Goal: Task Accomplishment & Management: Use online tool/utility

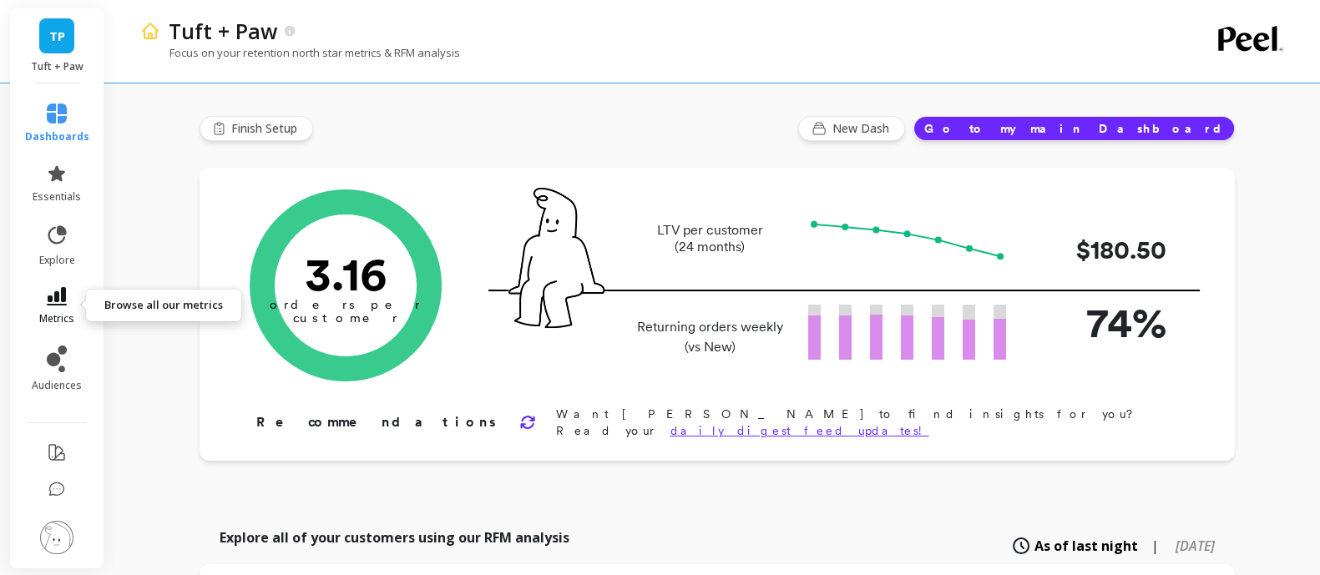
click at [45, 304] on link "metrics" at bounding box center [57, 306] width 64 height 38
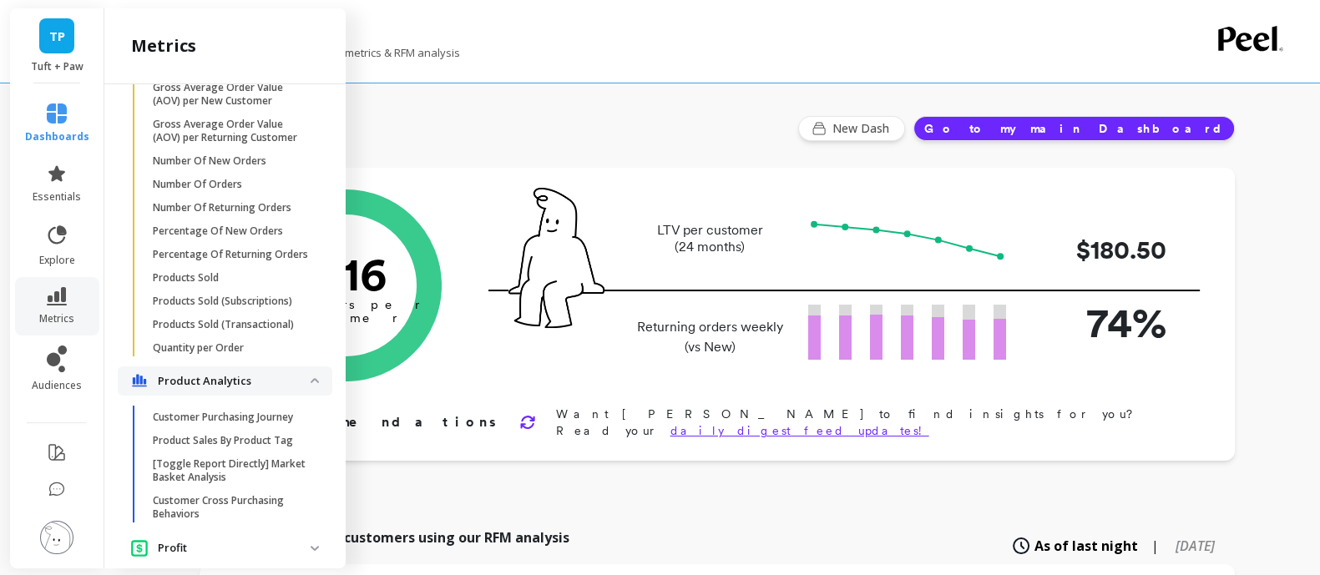
scroll to position [1564, 0]
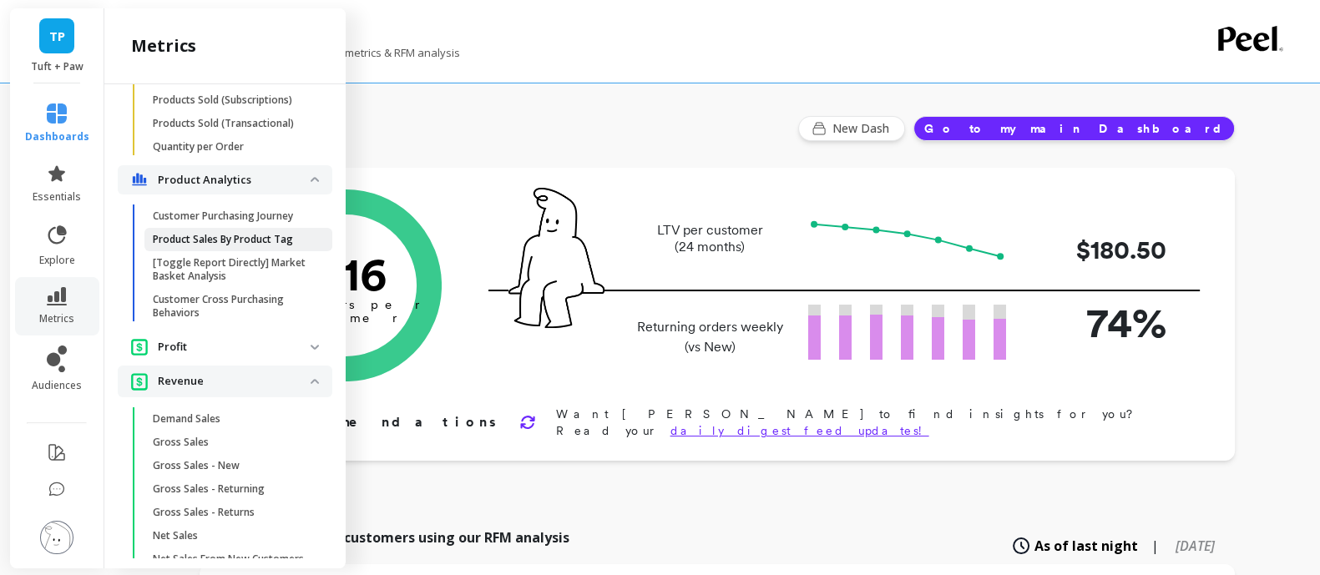
click at [276, 251] on link "Product Sales By Product Tag" at bounding box center [238, 239] width 188 height 23
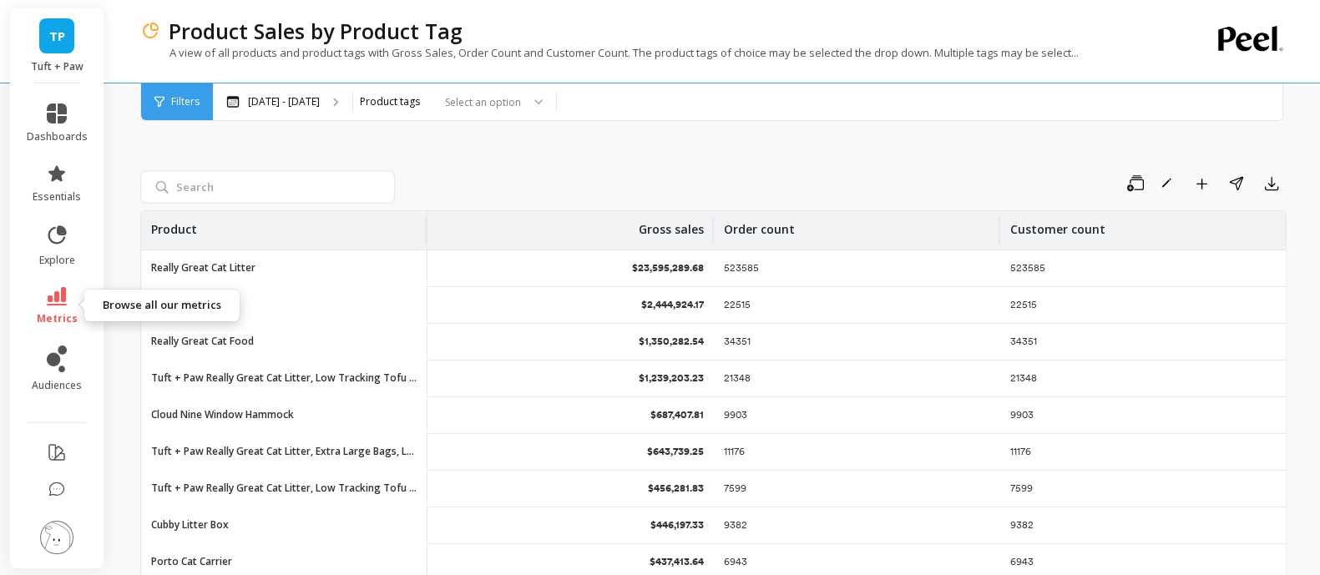
click at [53, 302] on icon at bounding box center [57, 296] width 20 height 18
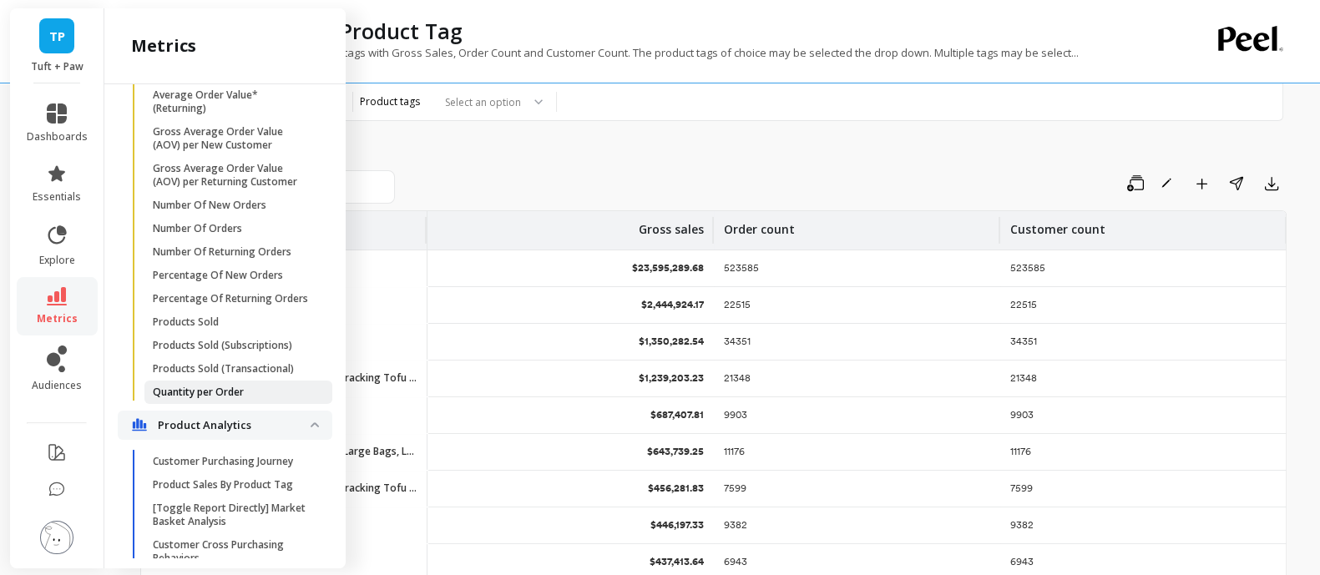
scroll to position [1285, 0]
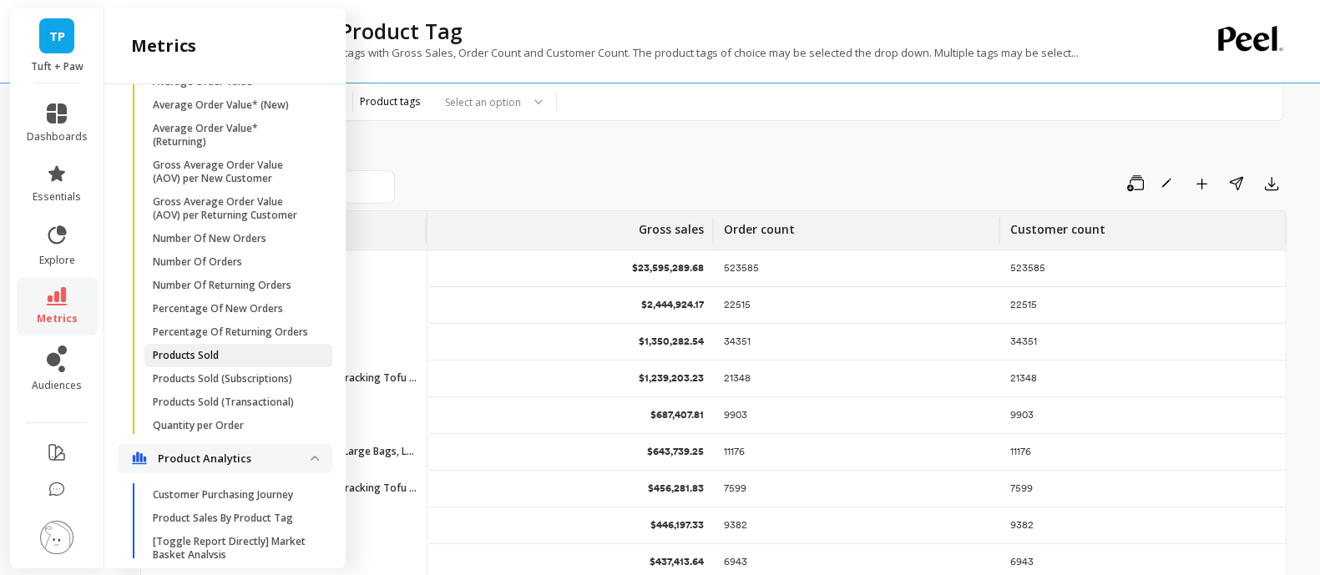
click at [191, 362] on p "Products Sold" at bounding box center [186, 355] width 66 height 13
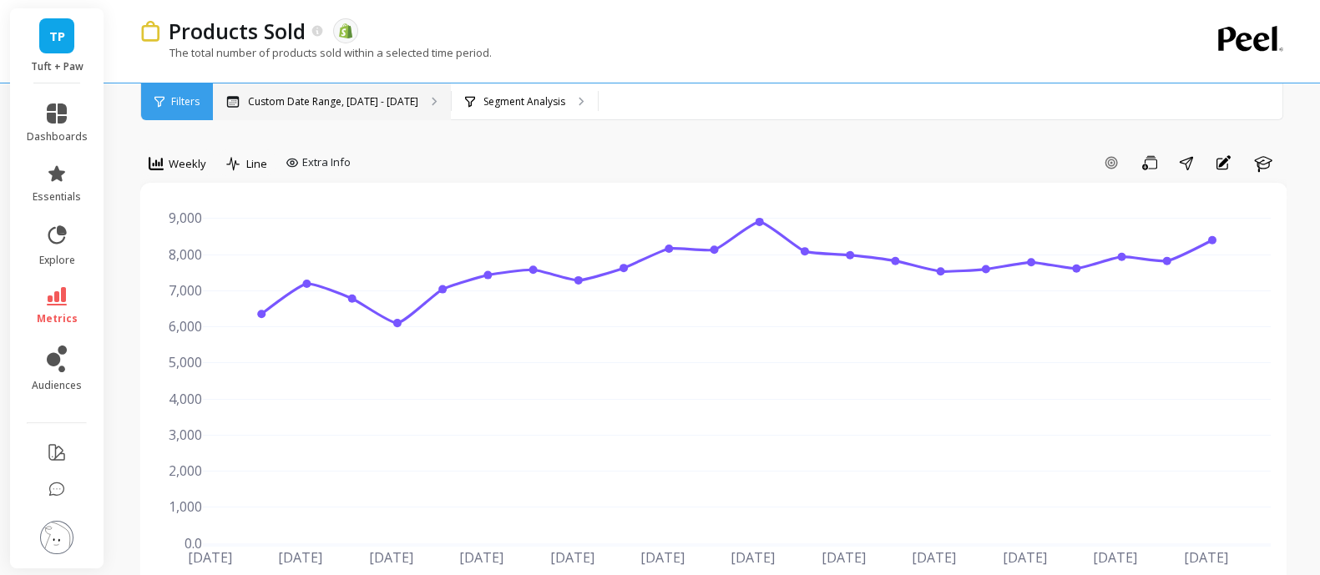
click at [325, 112] on div "Custom Date Range, [DATE] - [DATE]" at bounding box center [332, 101] width 238 height 37
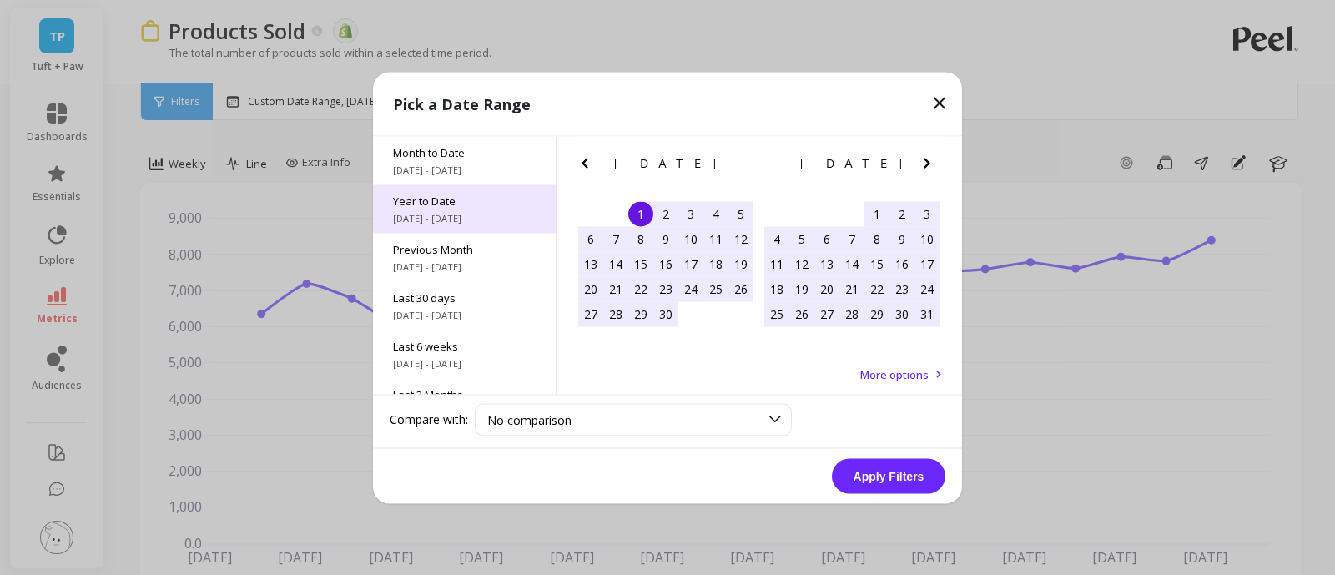
click at [472, 196] on span "Year to Date" at bounding box center [464, 200] width 143 height 15
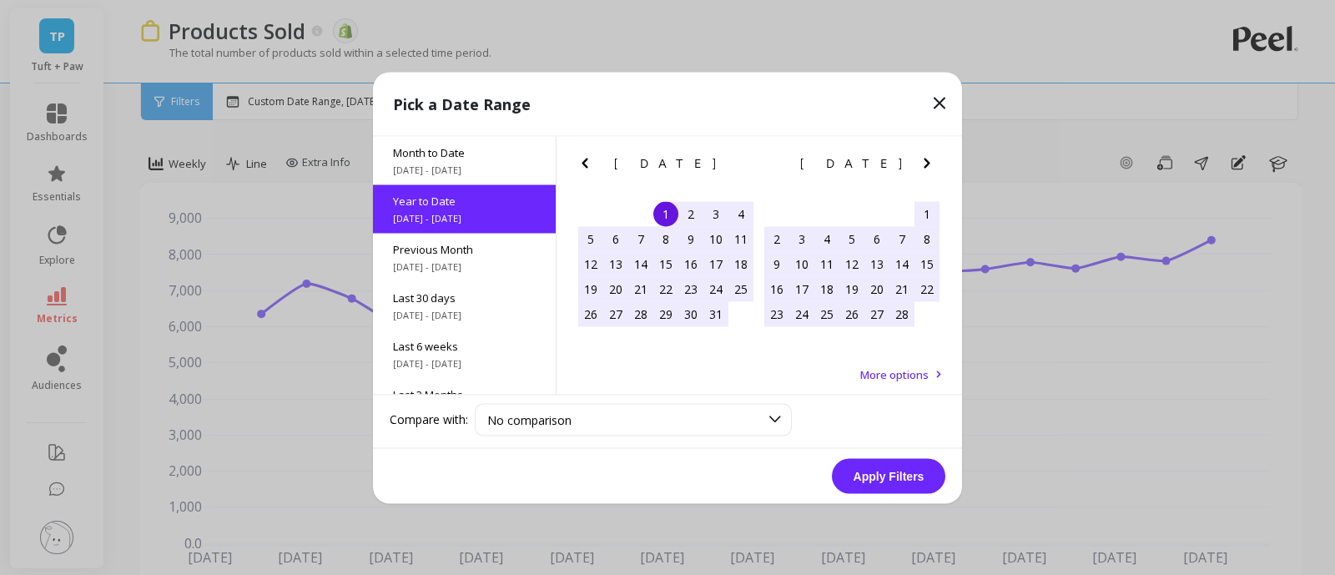
click at [933, 161] on icon "Next Month" at bounding box center [927, 163] width 20 height 20
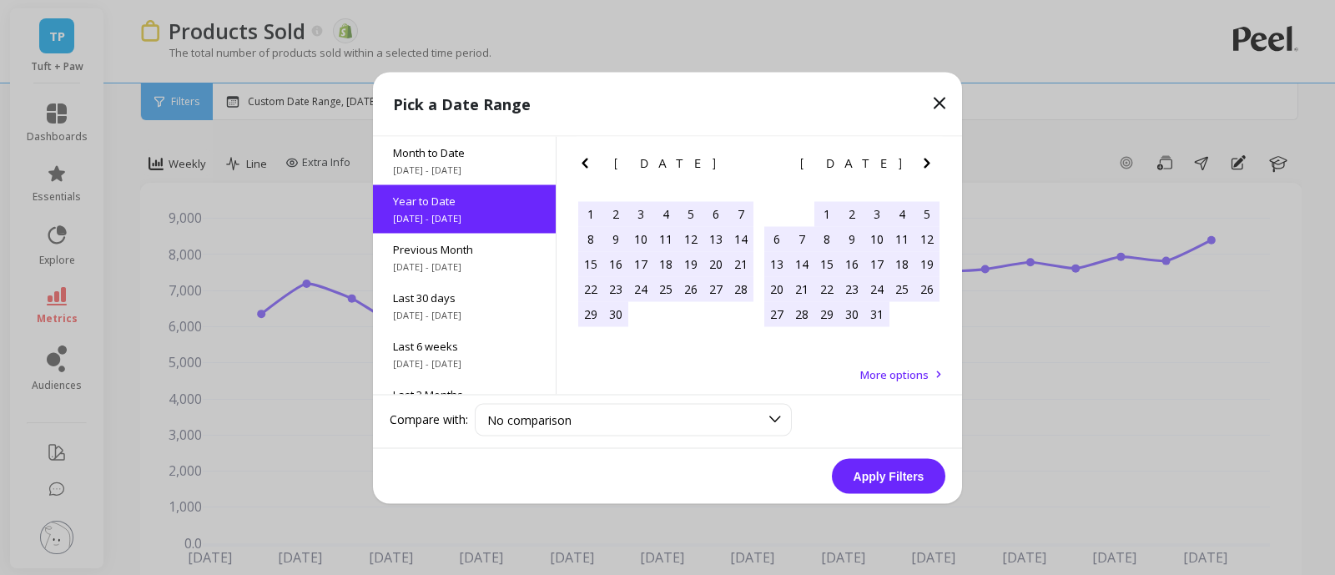
click at [933, 161] on icon "Next Month" at bounding box center [927, 163] width 20 height 20
click at [783, 340] on div "31" at bounding box center [777, 338] width 25 height 25
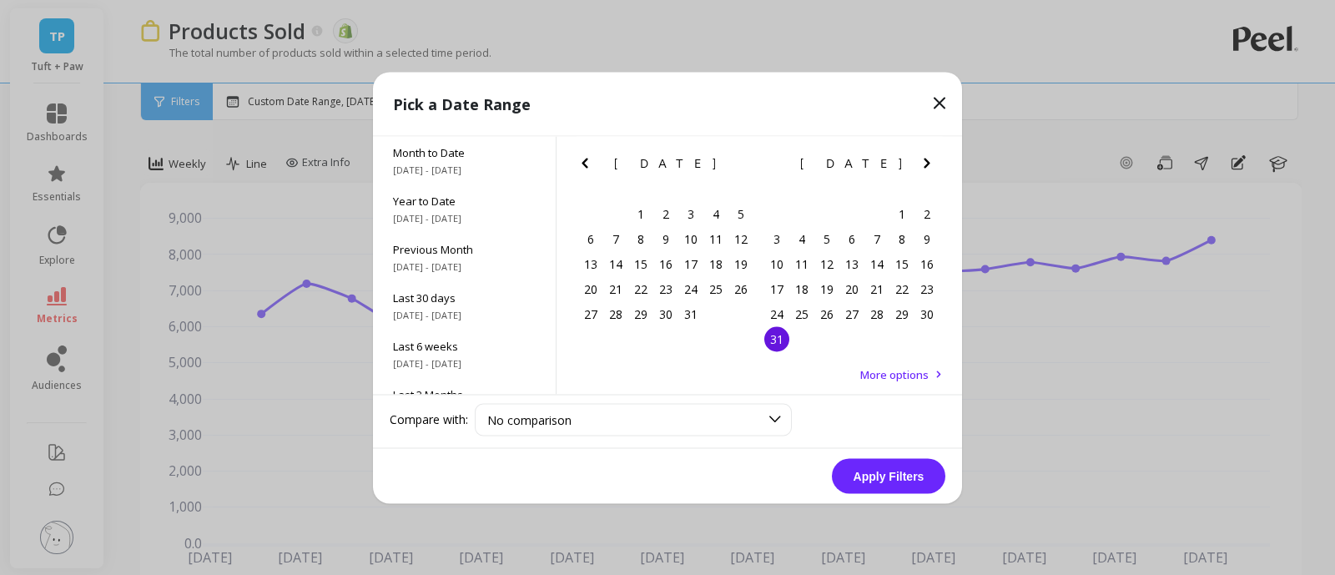
click at [583, 162] on icon "Previous Month" at bounding box center [585, 163] width 6 height 10
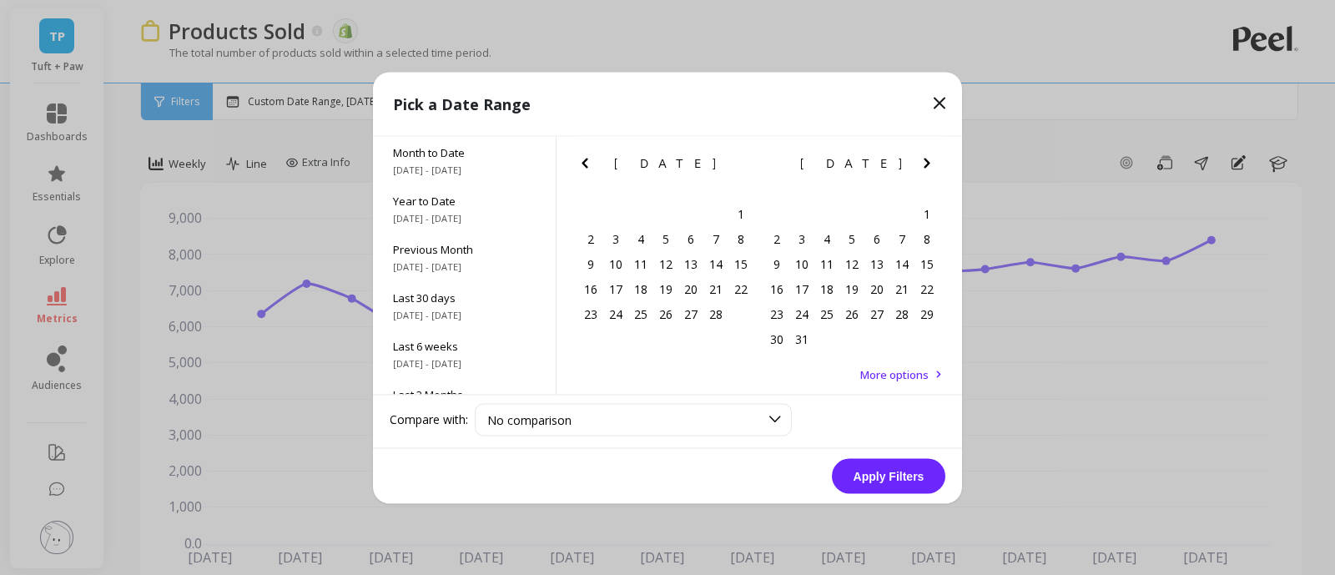
click at [583, 162] on icon "Previous Month" at bounding box center [585, 163] width 6 height 10
click at [668, 213] on div "1" at bounding box center [666, 213] width 25 height 25
click at [913, 161] on div "[DATE]" at bounding box center [853, 163] width 186 height 18
click at [925, 162] on icon "Next Month" at bounding box center [927, 163] width 20 height 20
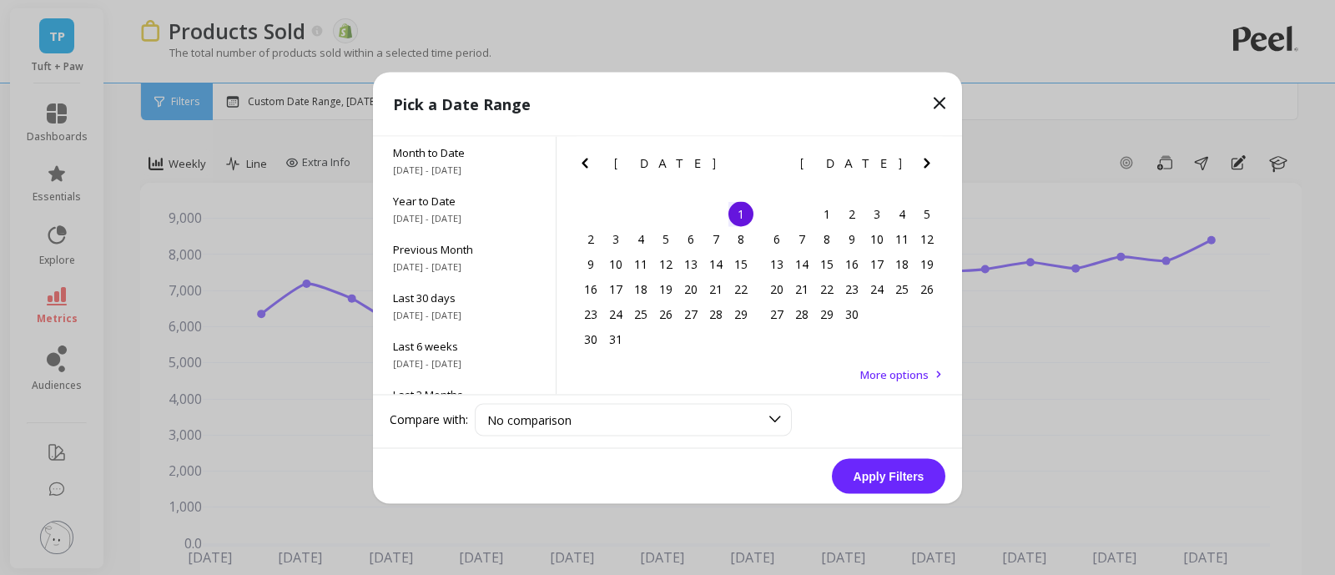
click at [925, 162] on icon "Next Month" at bounding box center [927, 163] width 20 height 20
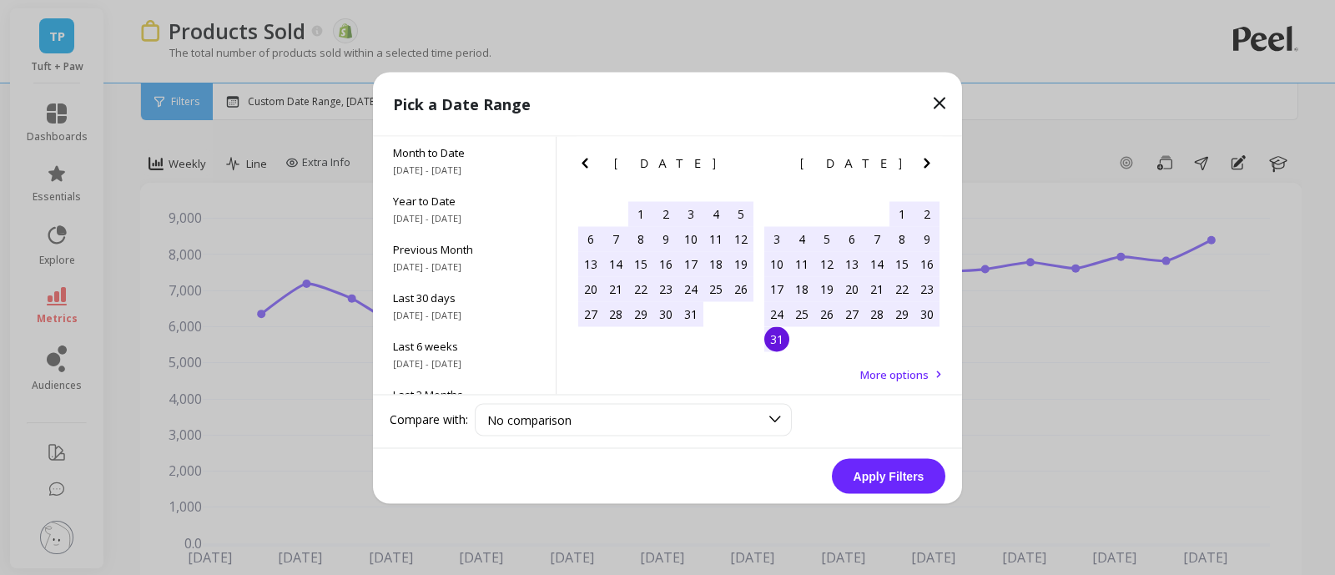
click at [781, 346] on div "31" at bounding box center [777, 338] width 25 height 25
click at [892, 477] on button "Apply Filters" at bounding box center [889, 475] width 114 height 35
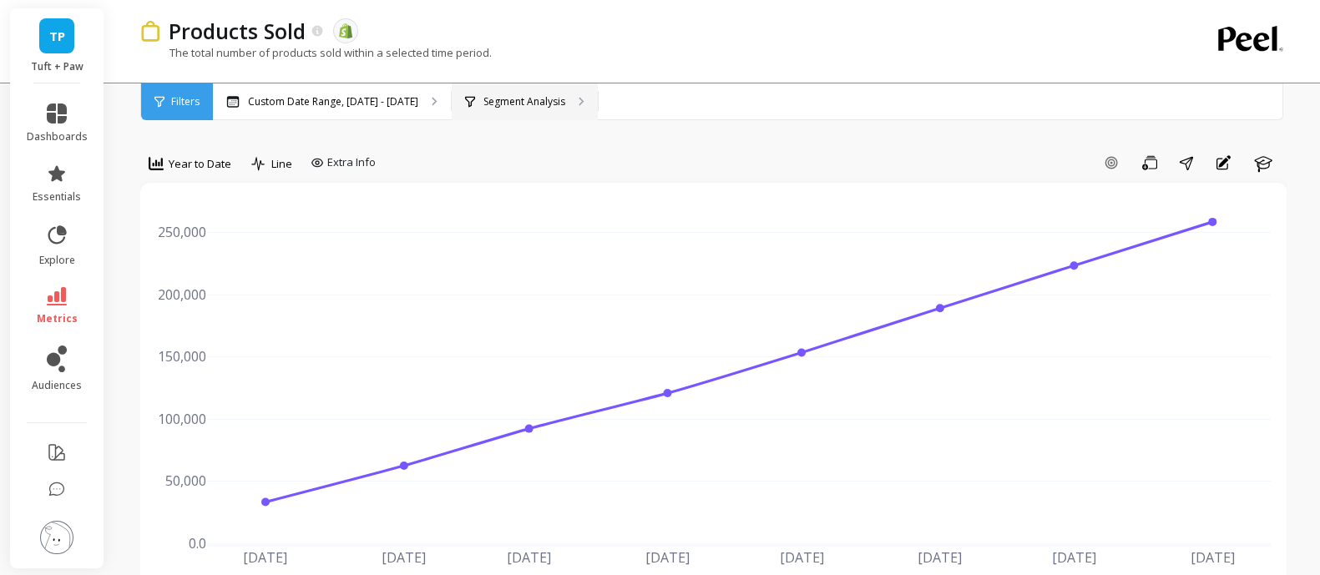
click at [551, 96] on p "Segment Analysis" at bounding box center [524, 101] width 82 height 13
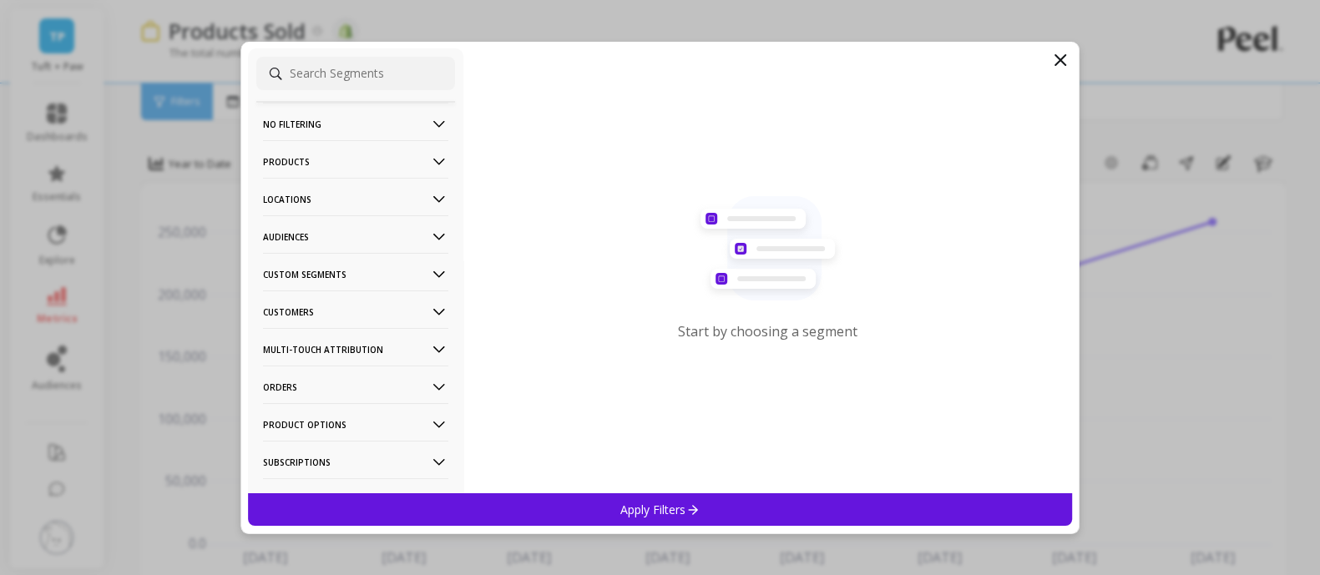
click at [391, 159] on p "Products" at bounding box center [355, 161] width 185 height 43
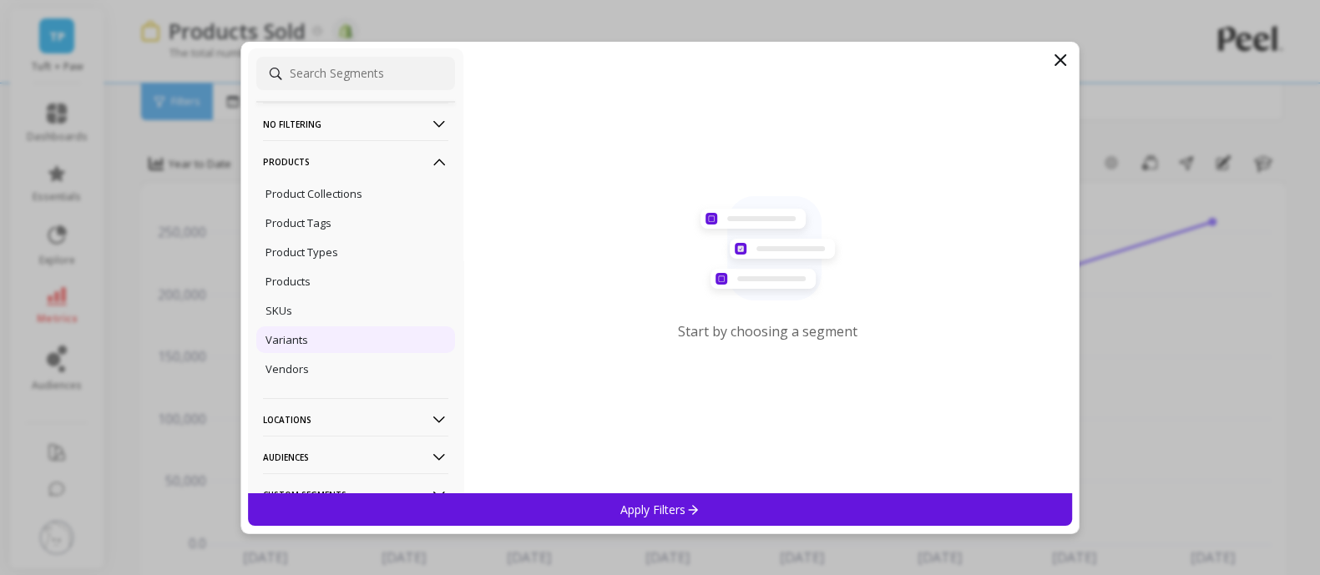
click at [284, 340] on p "Variants" at bounding box center [286, 339] width 43 height 15
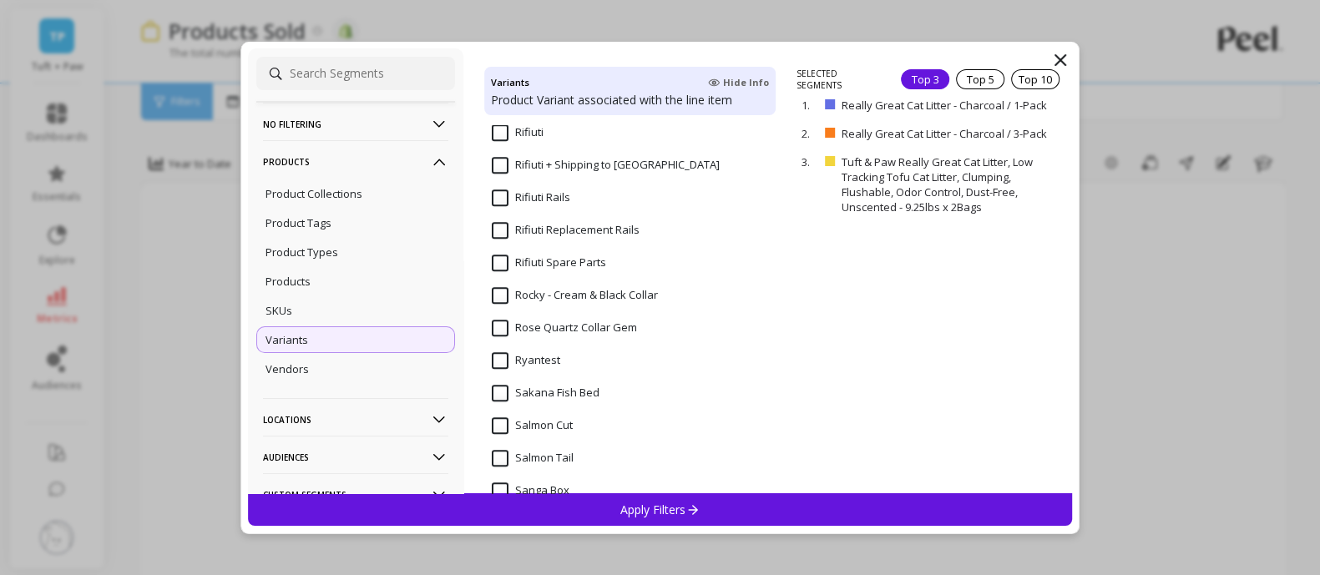
scroll to position [17111, 0]
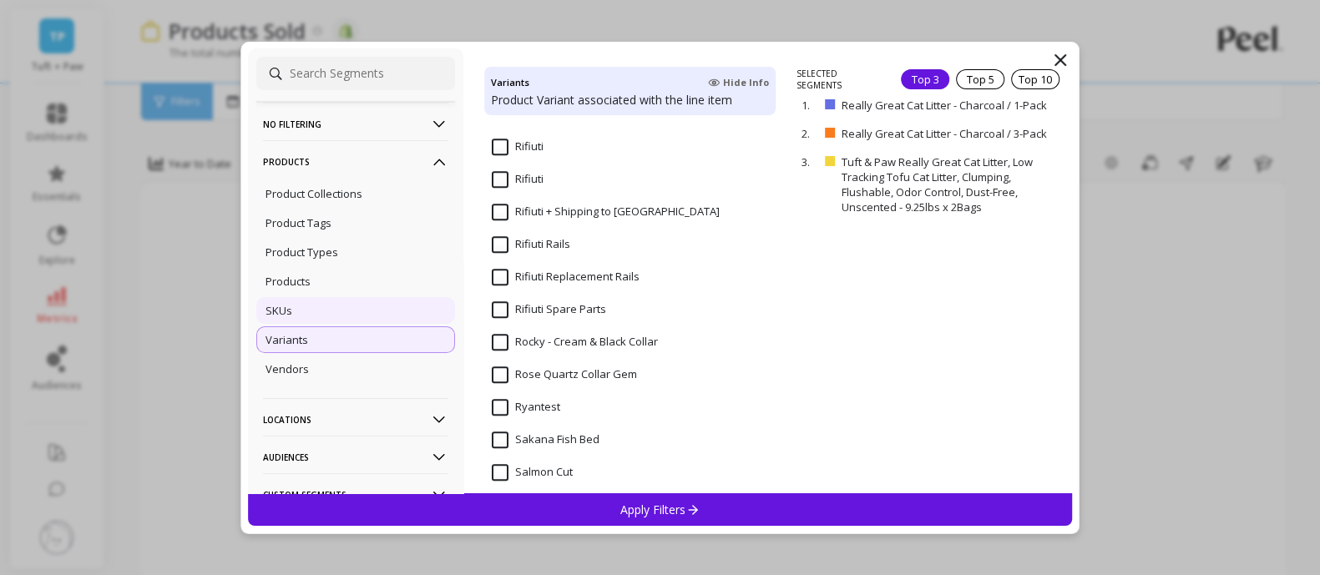
click at [309, 303] on div "SKUs" at bounding box center [355, 310] width 199 height 27
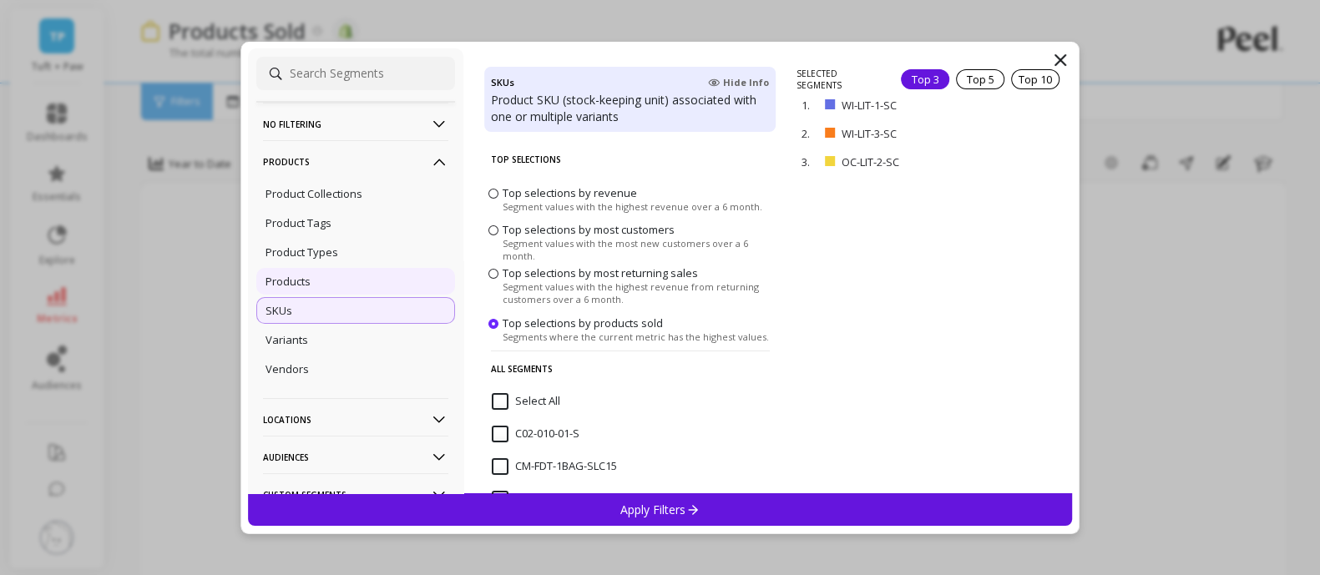
click at [316, 275] on div "Products" at bounding box center [355, 281] width 199 height 27
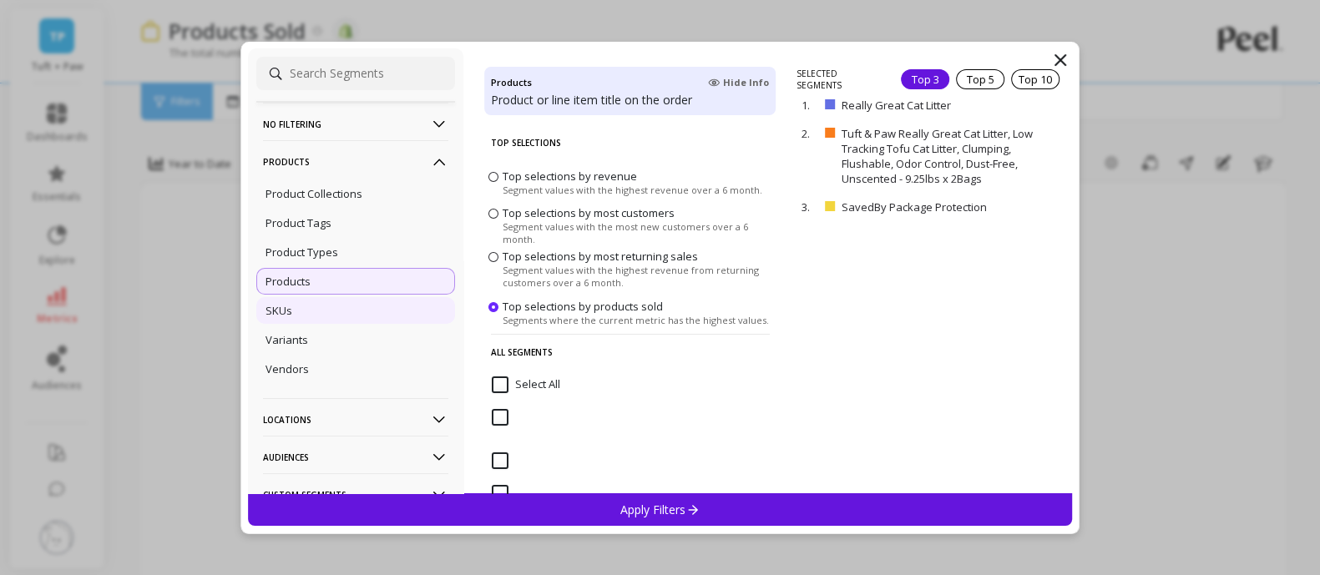
click at [307, 317] on div "SKUs" at bounding box center [355, 310] width 199 height 27
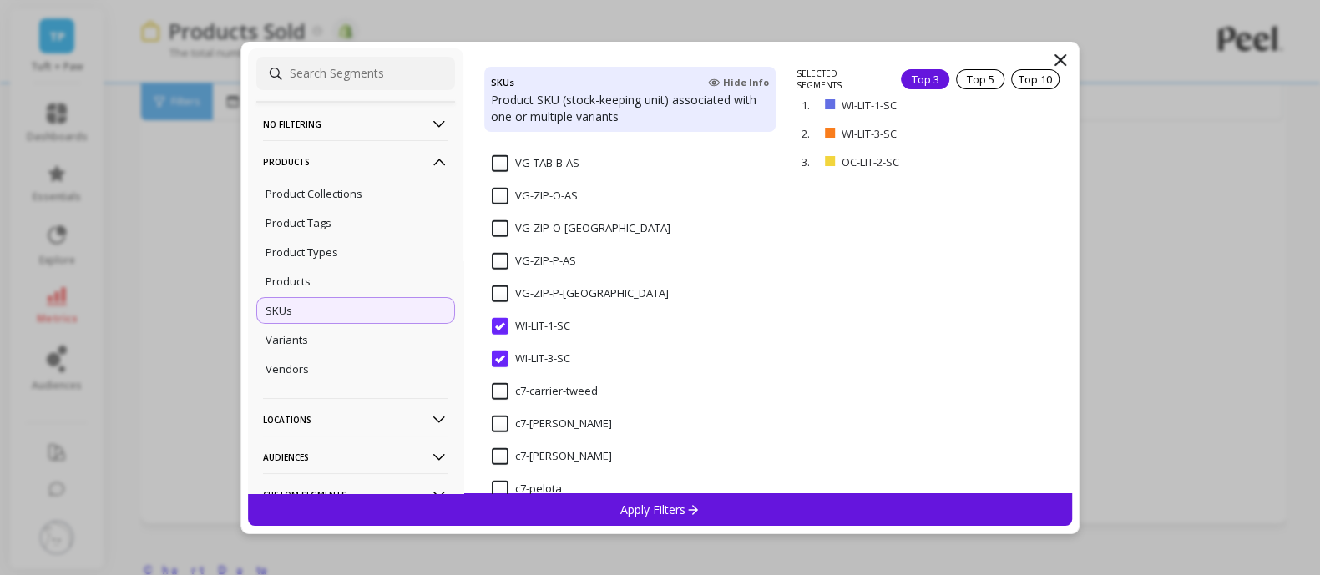
scroll to position [5453, 0]
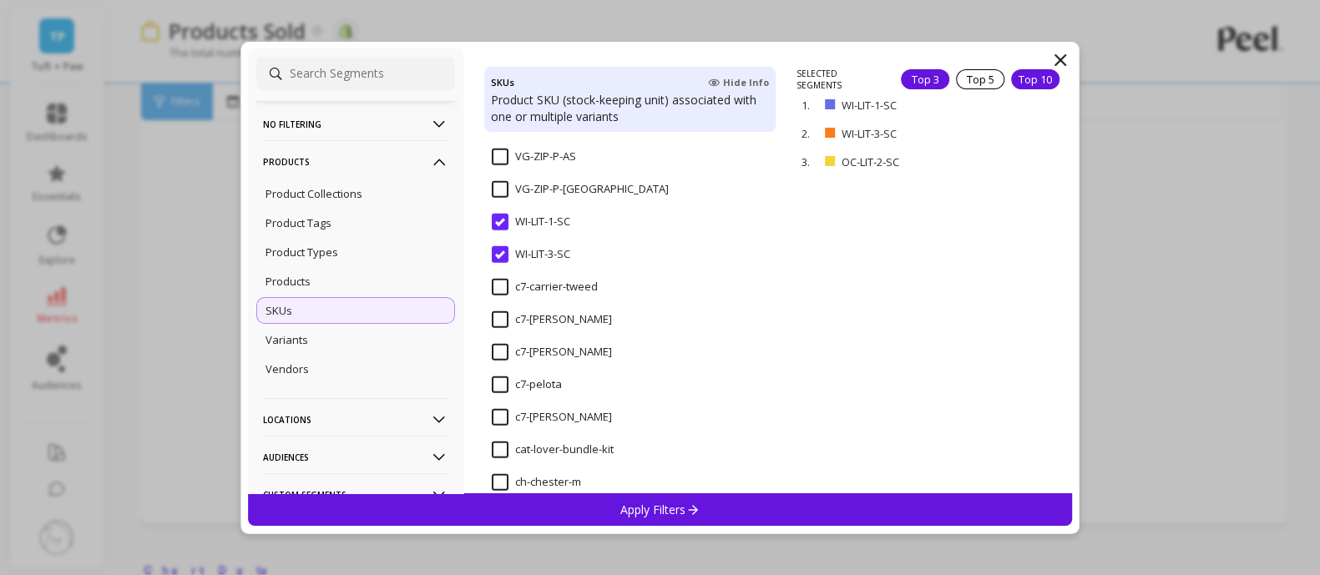
click at [1031, 80] on div "Top 10" at bounding box center [1035, 79] width 48 height 20
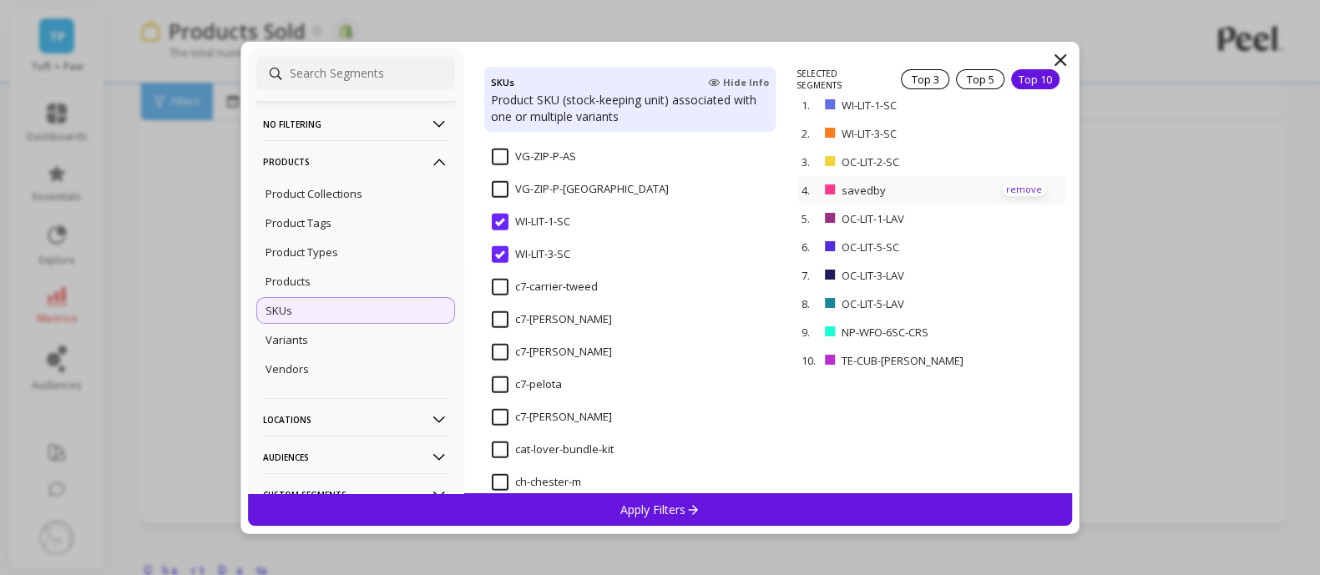
click at [1010, 185] on p "remove" at bounding box center [1023, 190] width 43 height 13
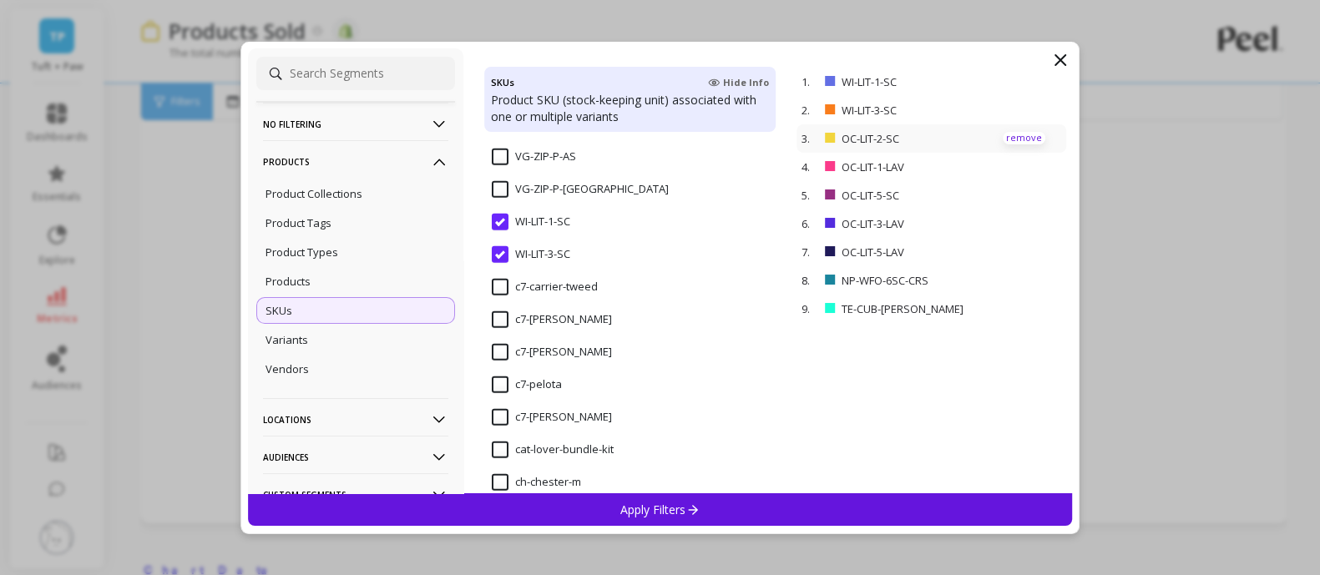
click at [1006, 134] on p "remove" at bounding box center [1023, 138] width 43 height 13
click at [1002, 250] on p "remove" at bounding box center [1023, 251] width 43 height 13
click at [805, 497] on div "Apply Filters" at bounding box center [660, 509] width 825 height 33
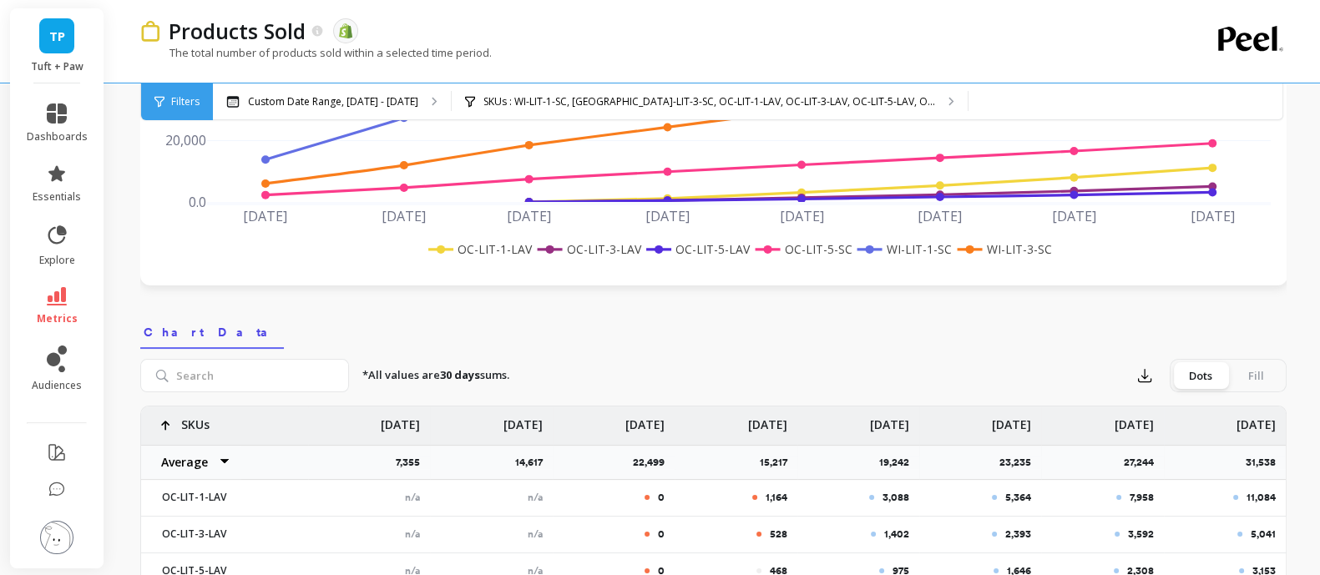
scroll to position [416, 0]
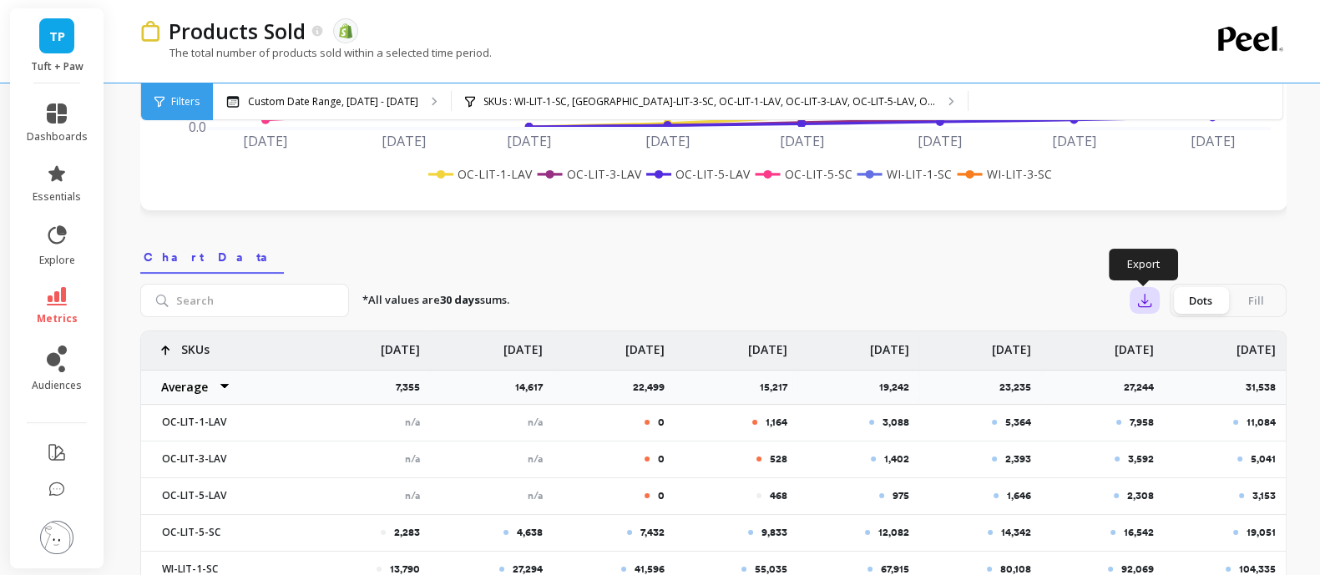
click at [1147, 301] on icon "button" at bounding box center [1144, 300] width 17 height 17
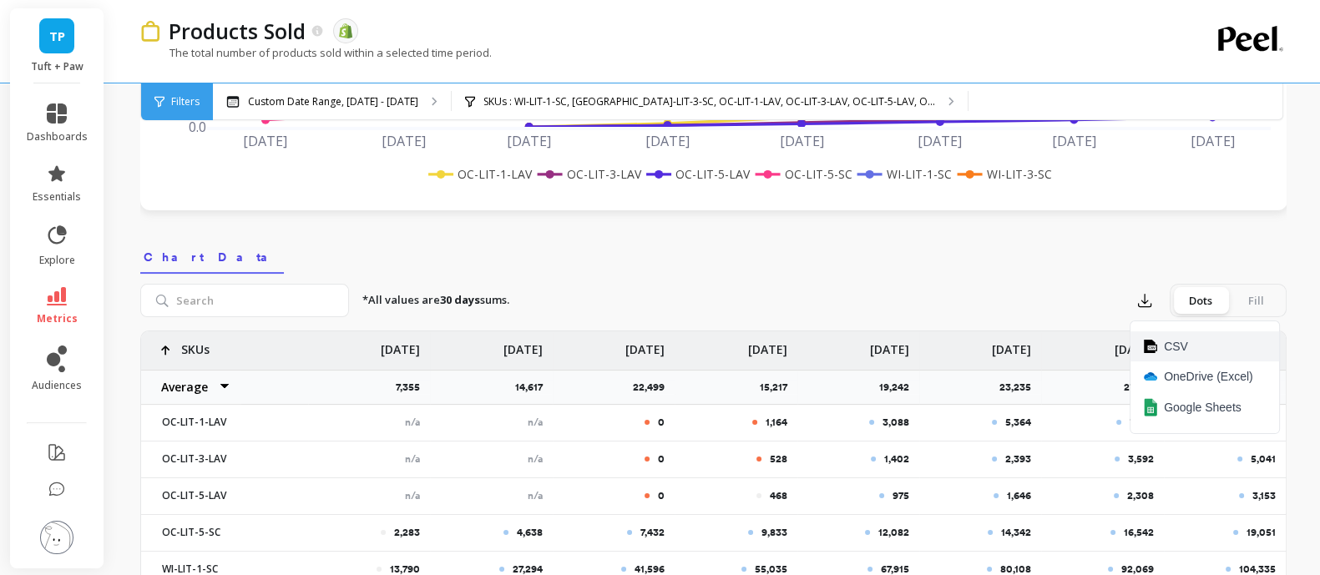
click at [1170, 349] on span "CSV" at bounding box center [1176, 346] width 24 height 17
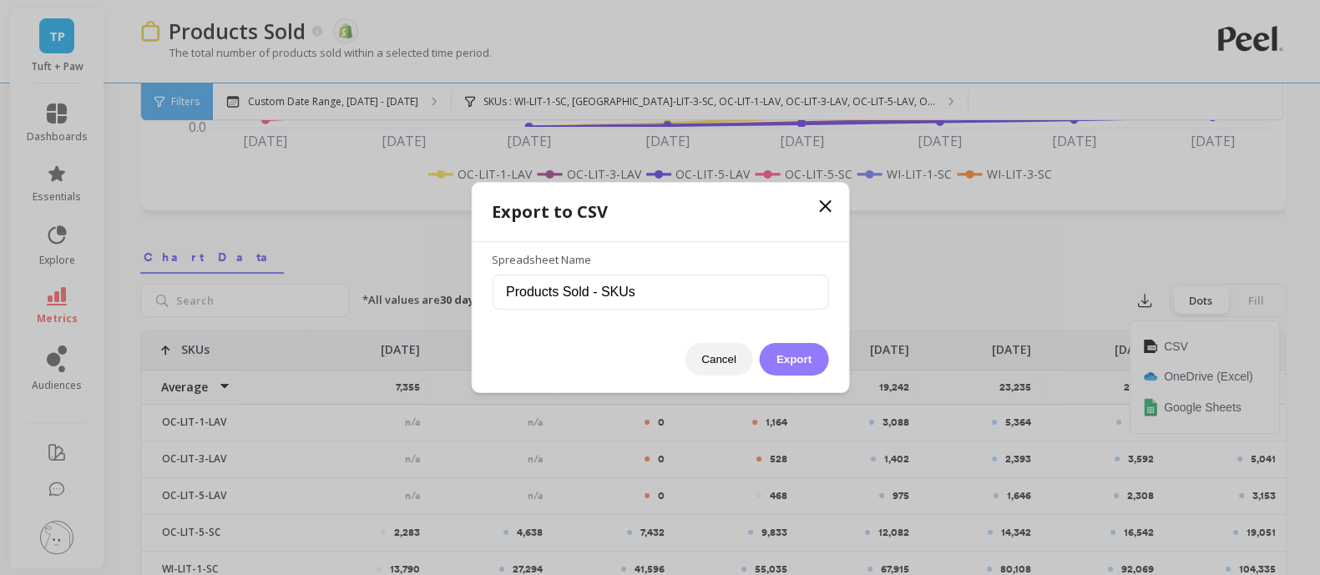
click at [798, 357] on button "Export" at bounding box center [794, 359] width 68 height 33
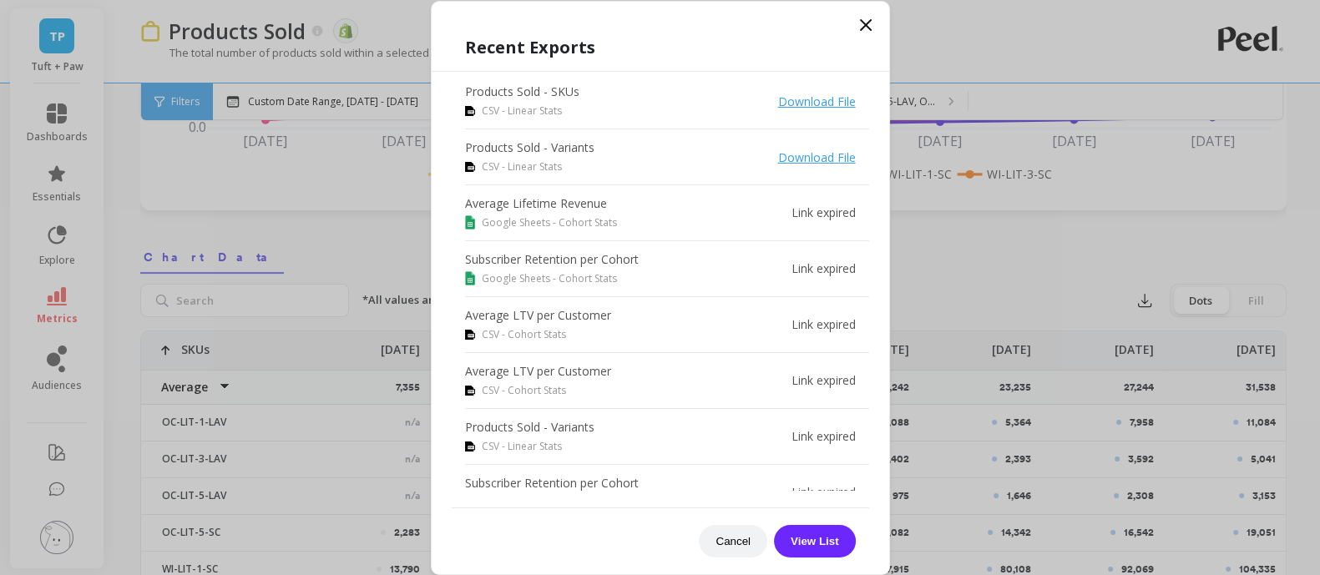
click at [871, 20] on icon at bounding box center [866, 25] width 20 height 20
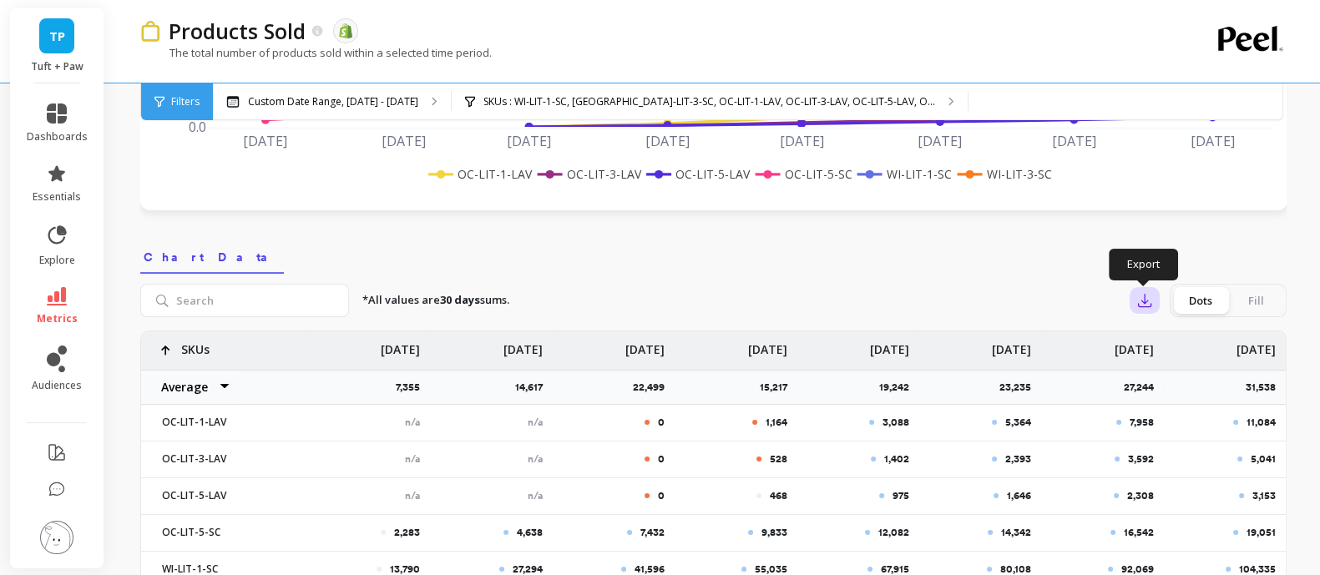
click at [1146, 299] on icon "button" at bounding box center [1144, 300] width 17 height 17
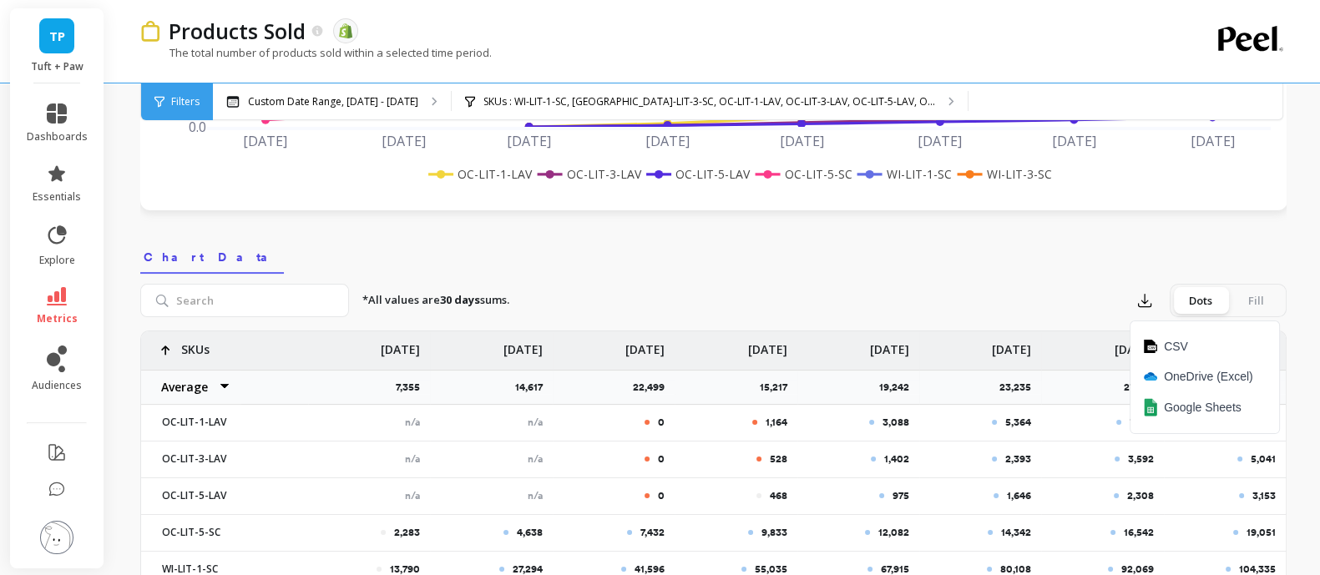
click at [756, 245] on nav "Chart Data" at bounding box center [713, 254] width 1146 height 38
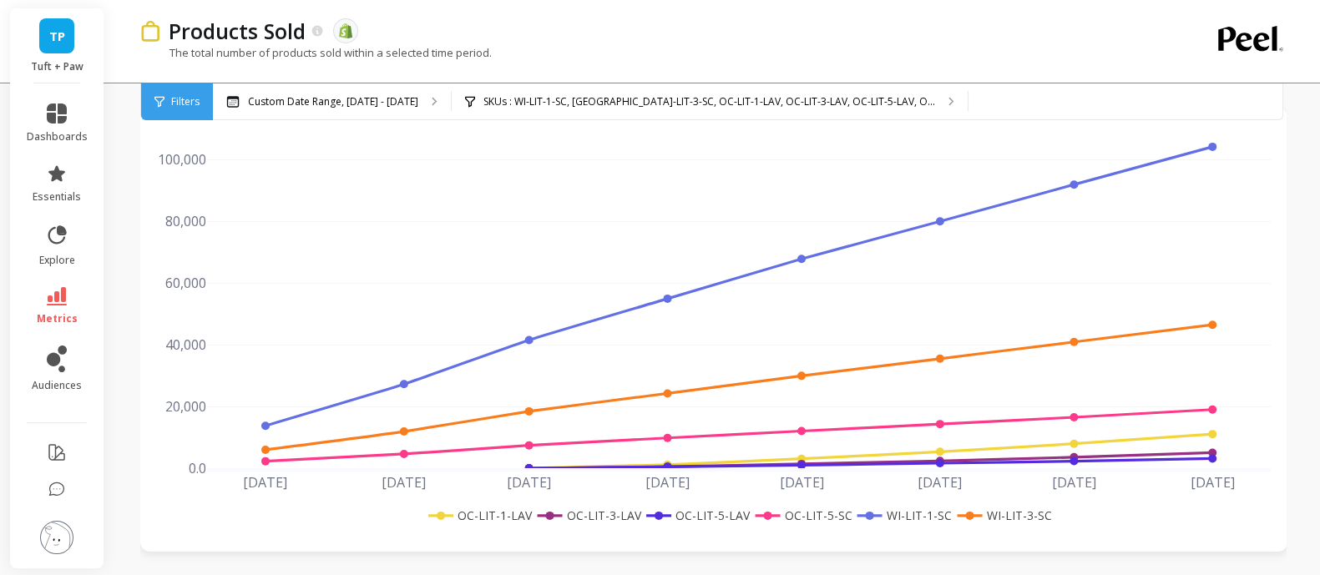
scroll to position [0, 0]
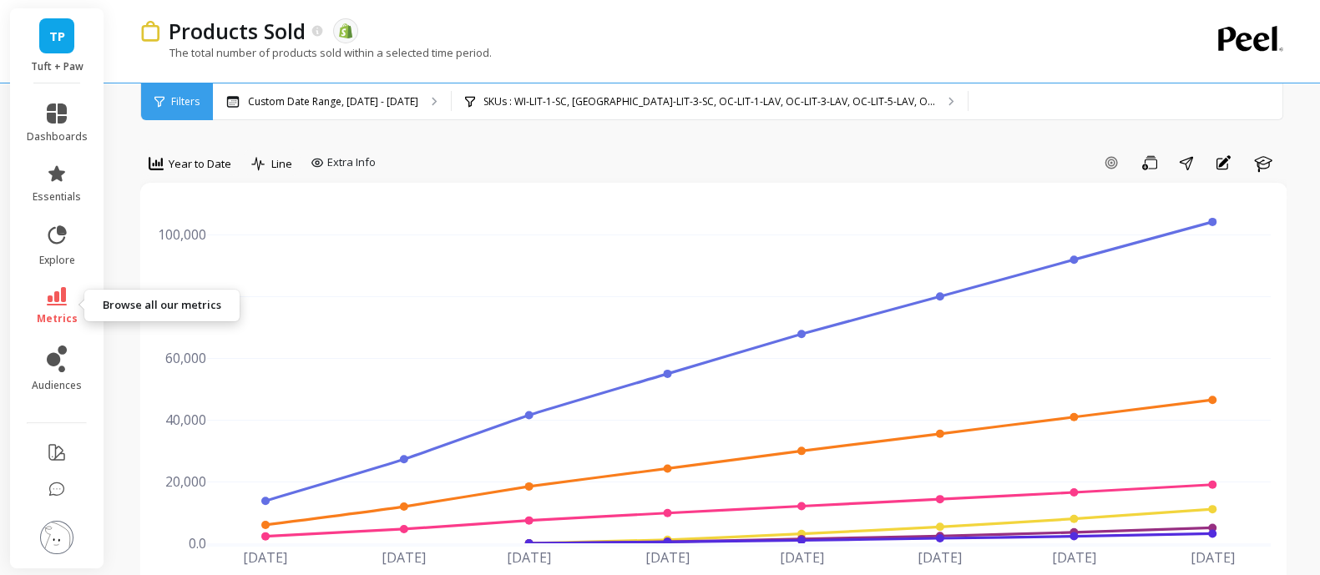
click at [40, 294] on link "metrics" at bounding box center [57, 306] width 61 height 38
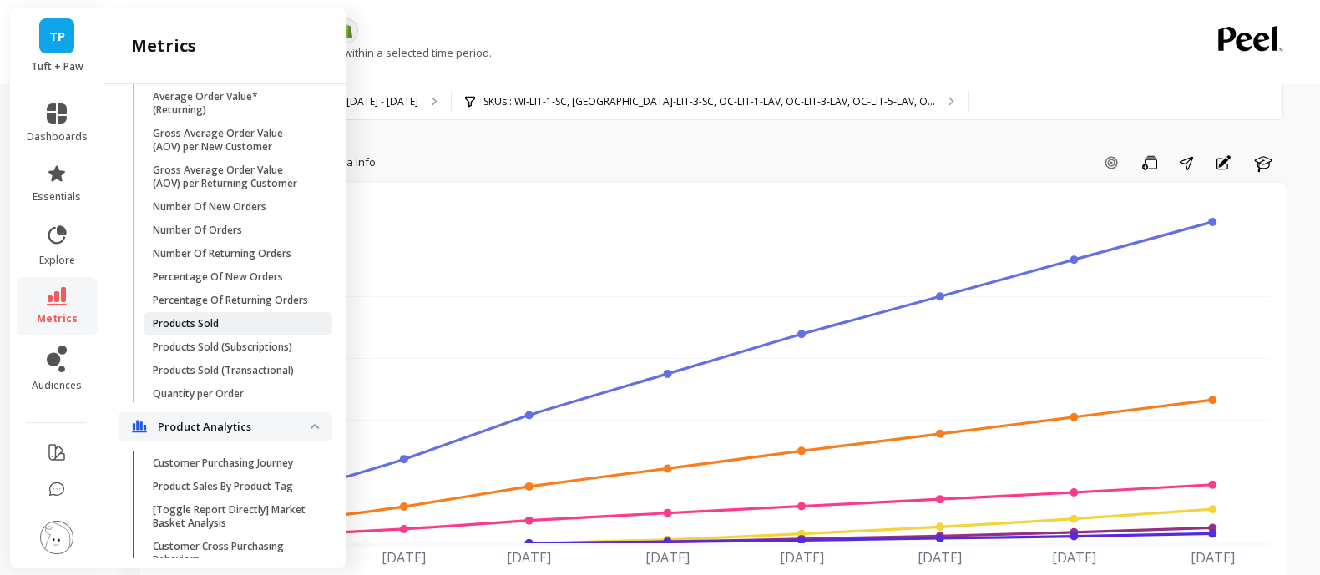
scroll to position [1285, 0]
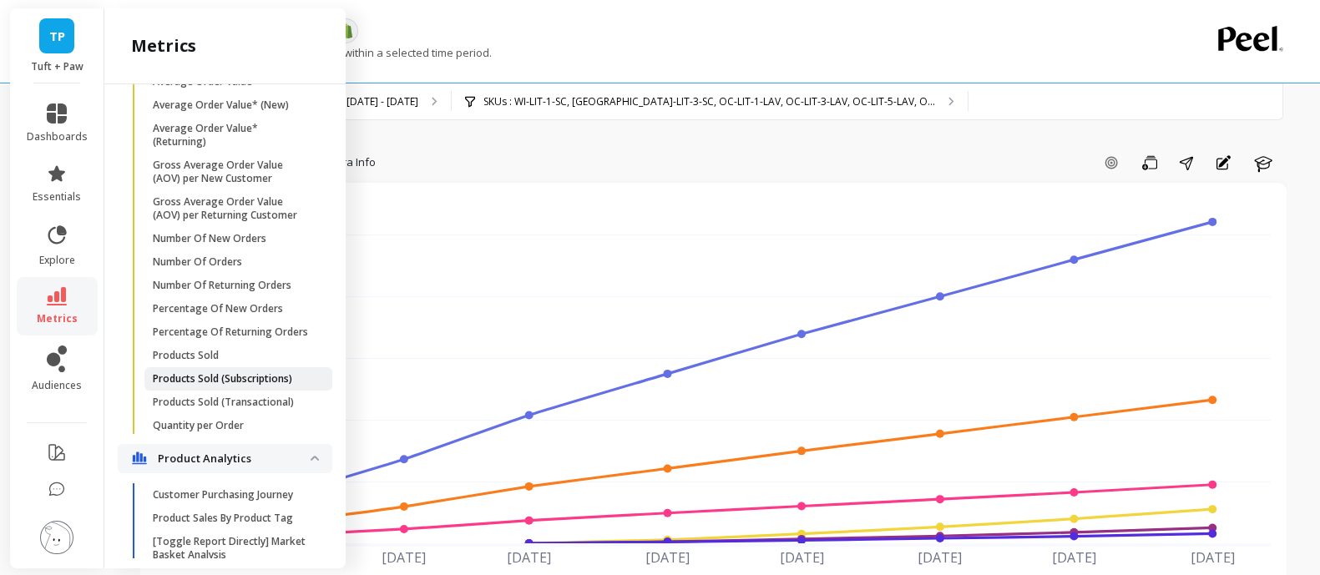
click at [250, 386] on p "Products Sold (Subscriptions)" at bounding box center [222, 378] width 139 height 13
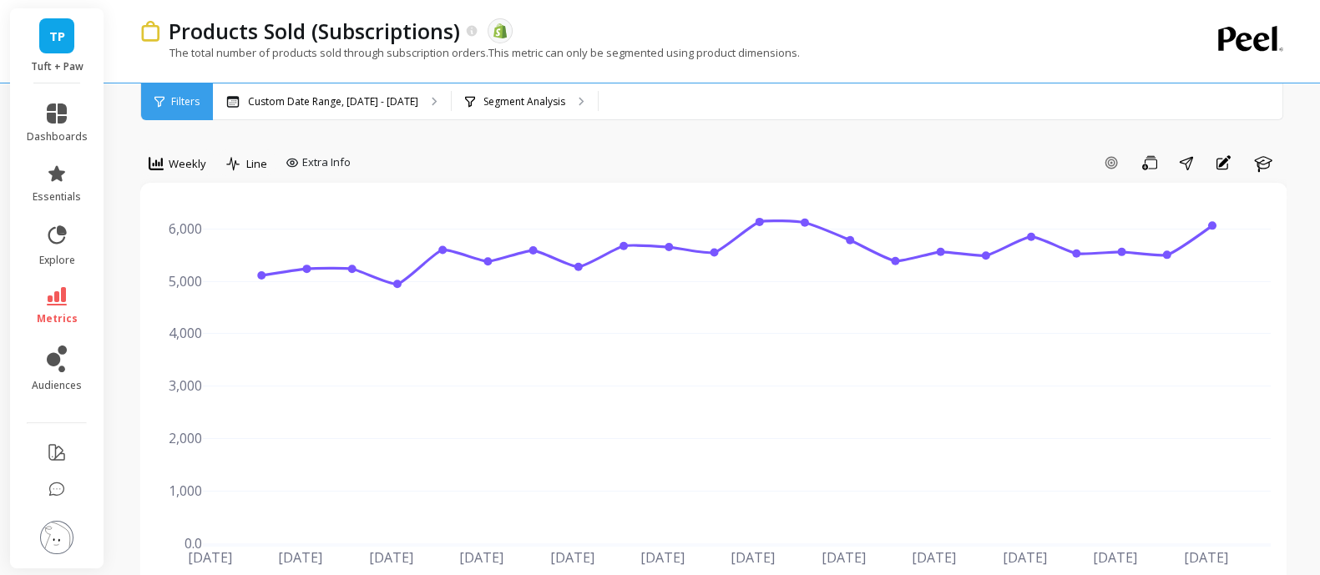
click at [169, 102] on div "Filters" at bounding box center [177, 101] width 72 height 37
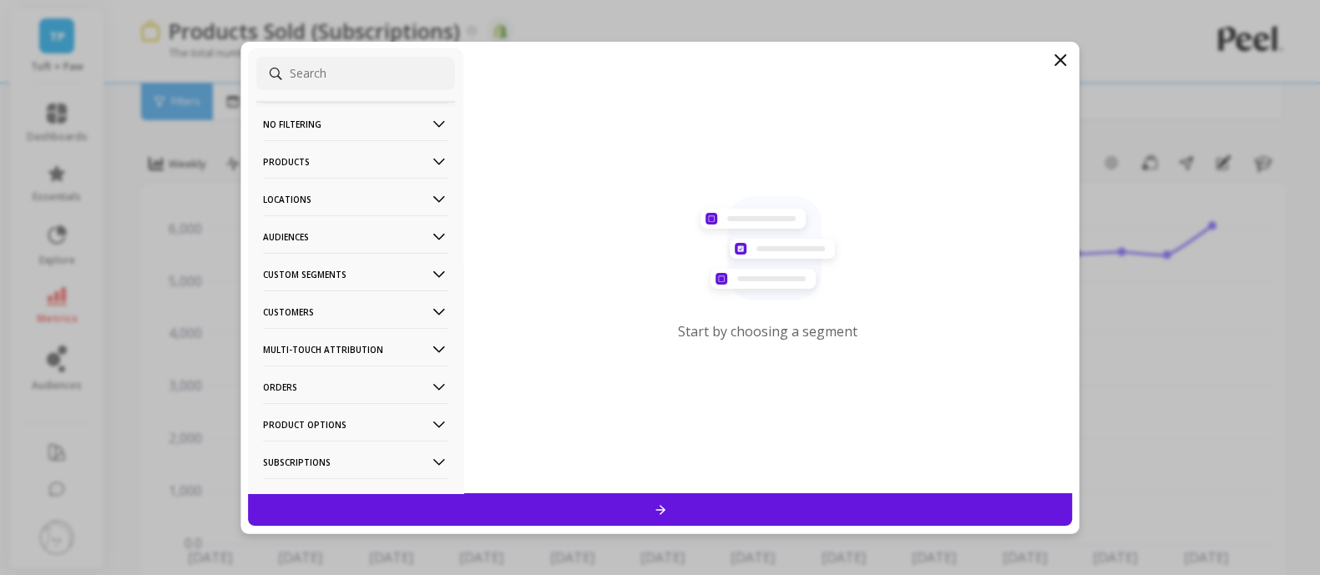
click at [376, 160] on p "Products" at bounding box center [355, 161] width 185 height 43
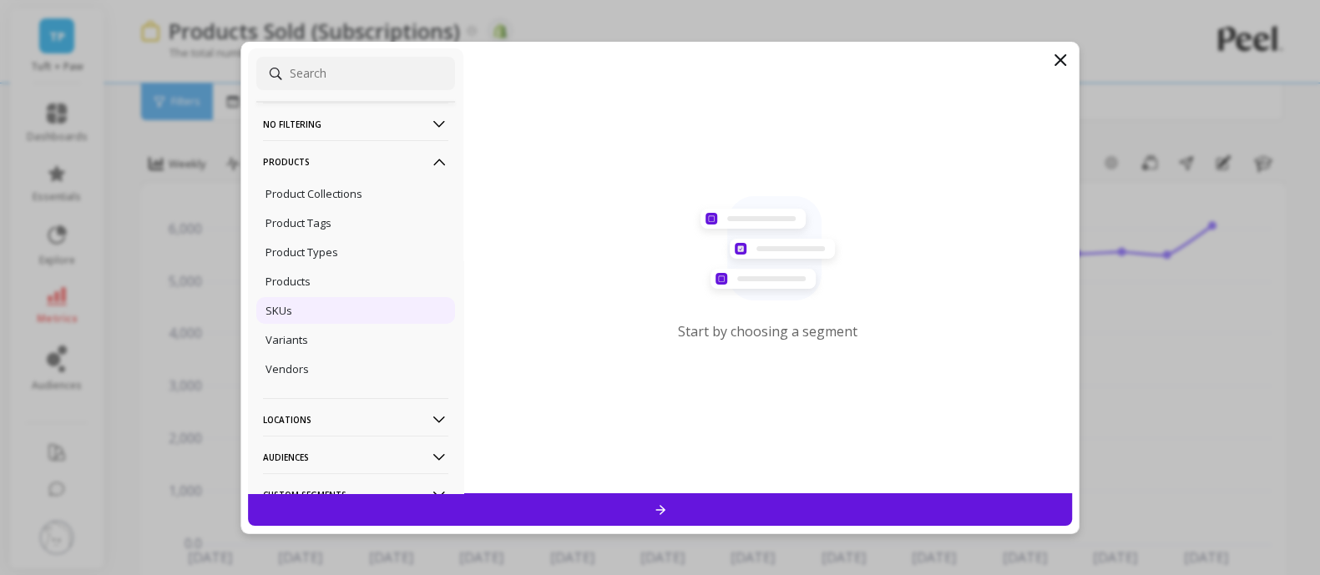
click at [309, 305] on div "SKUs" at bounding box center [355, 310] width 199 height 27
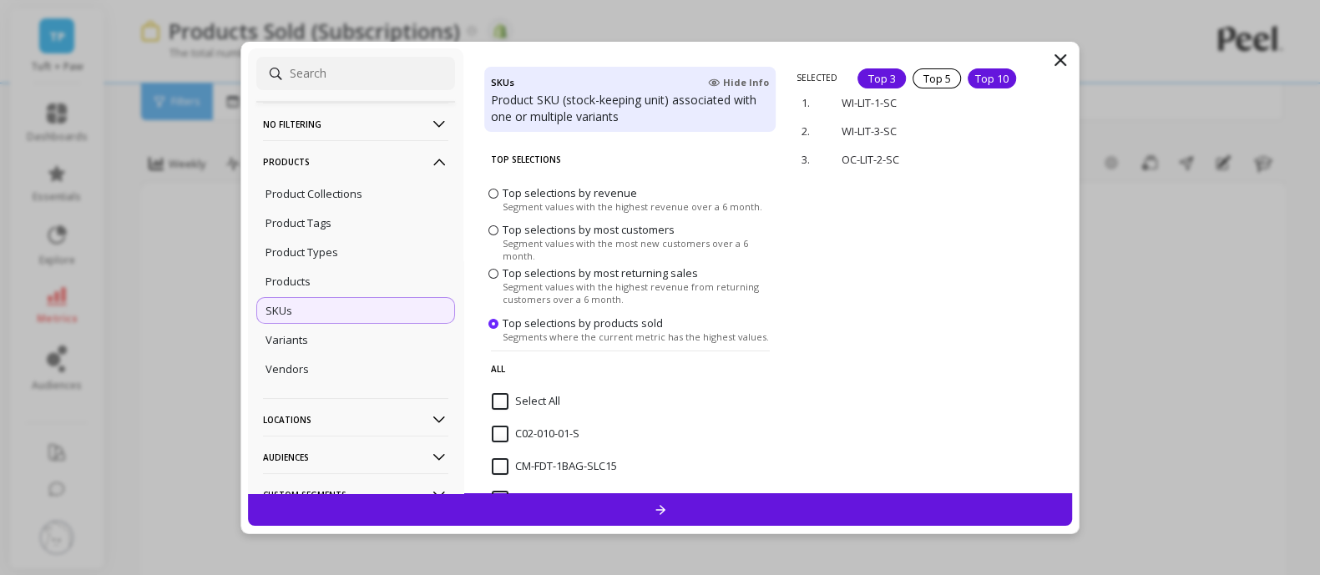
click at [1009, 78] on div "Top 10" at bounding box center [991, 78] width 48 height 20
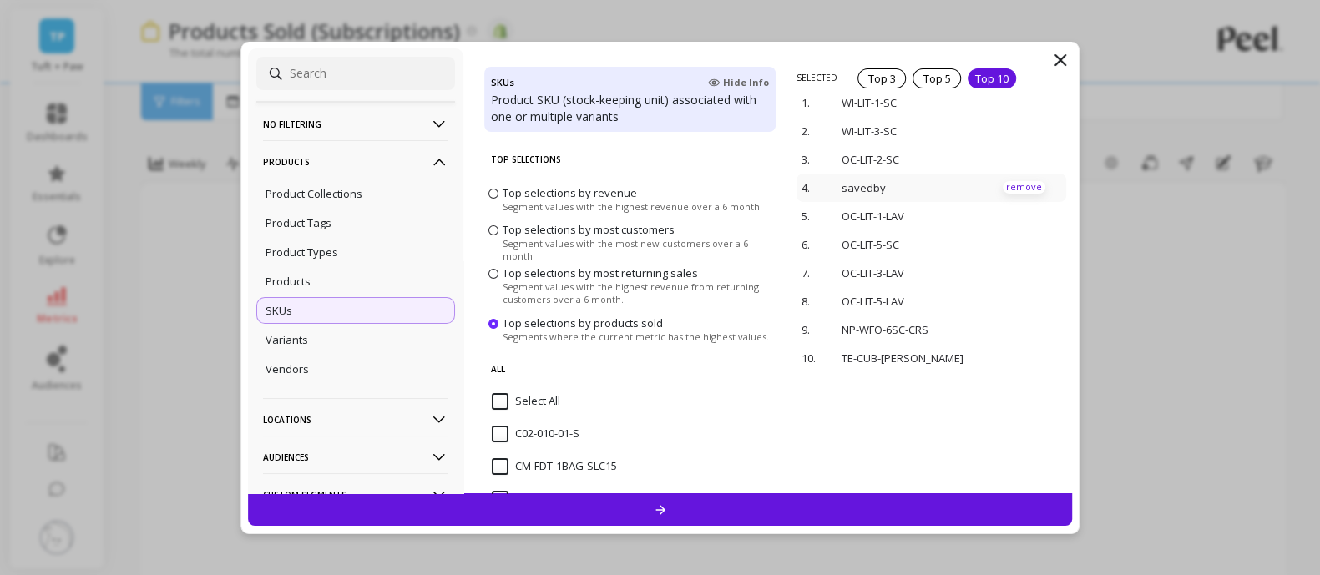
click at [1007, 184] on p "remove" at bounding box center [1023, 187] width 43 height 13
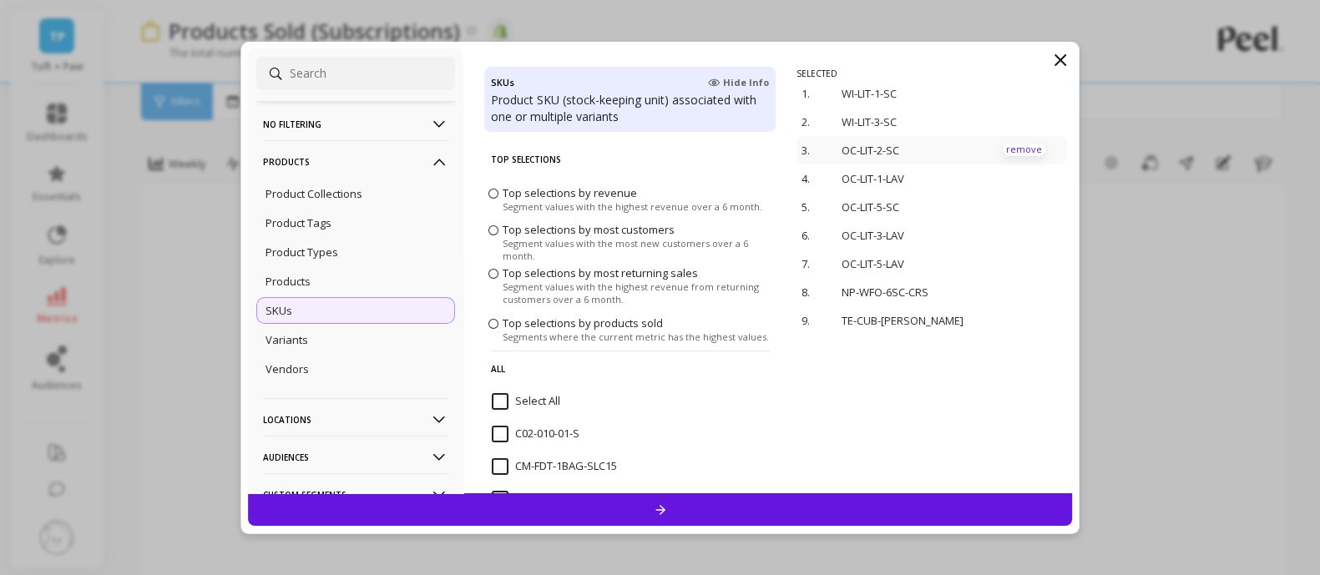
click at [1006, 146] on p "remove" at bounding box center [1023, 150] width 43 height 13
click at [1002, 265] on p "remove" at bounding box center [1023, 263] width 43 height 13
click at [1002, 267] on p "remove" at bounding box center [1023, 263] width 43 height 13
click at [831, 512] on div at bounding box center [660, 509] width 825 height 33
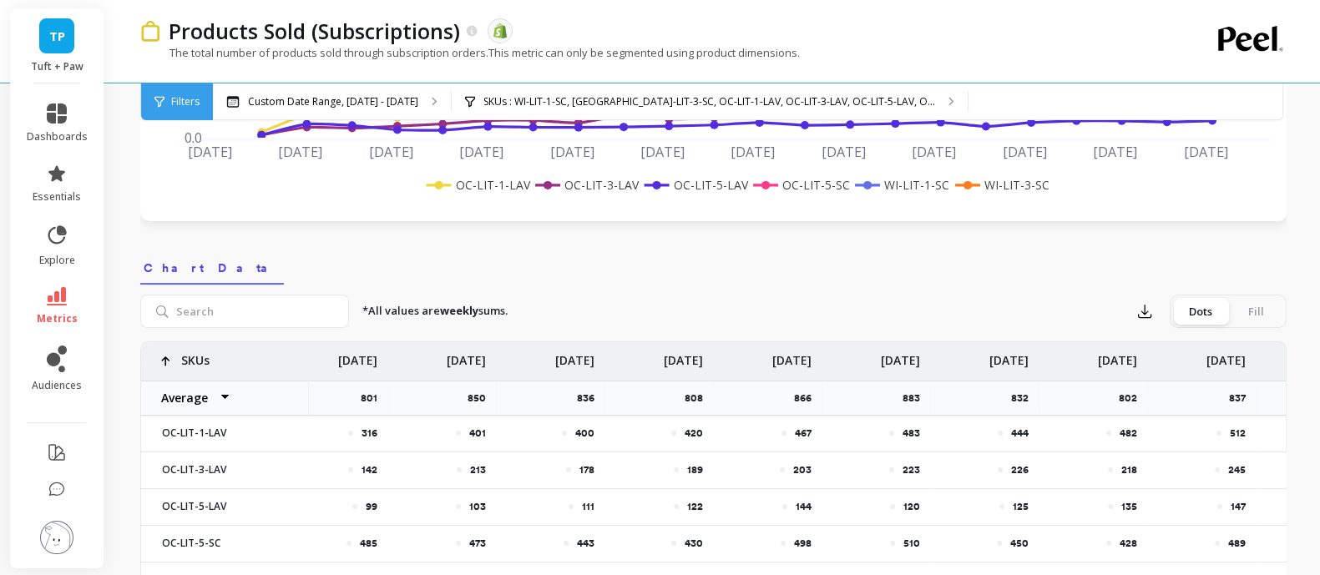
scroll to position [416, 0]
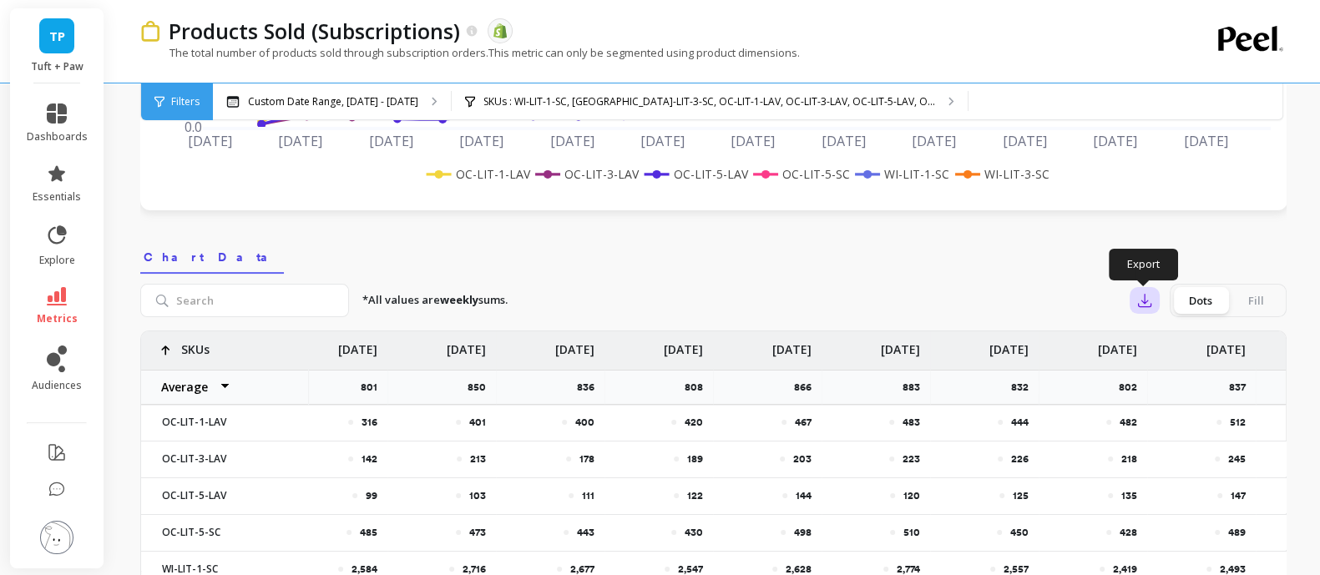
click at [1145, 298] on icon "button" at bounding box center [1144, 300] width 17 height 17
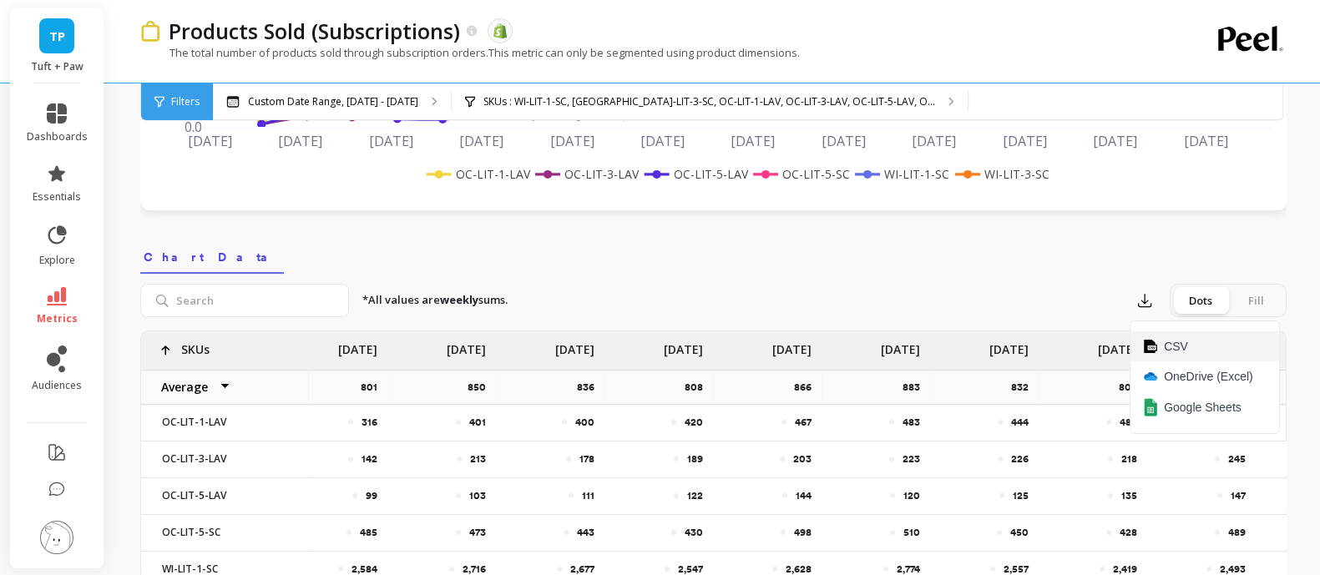
click at [1159, 346] on button "CSV" at bounding box center [1204, 346] width 149 height 30
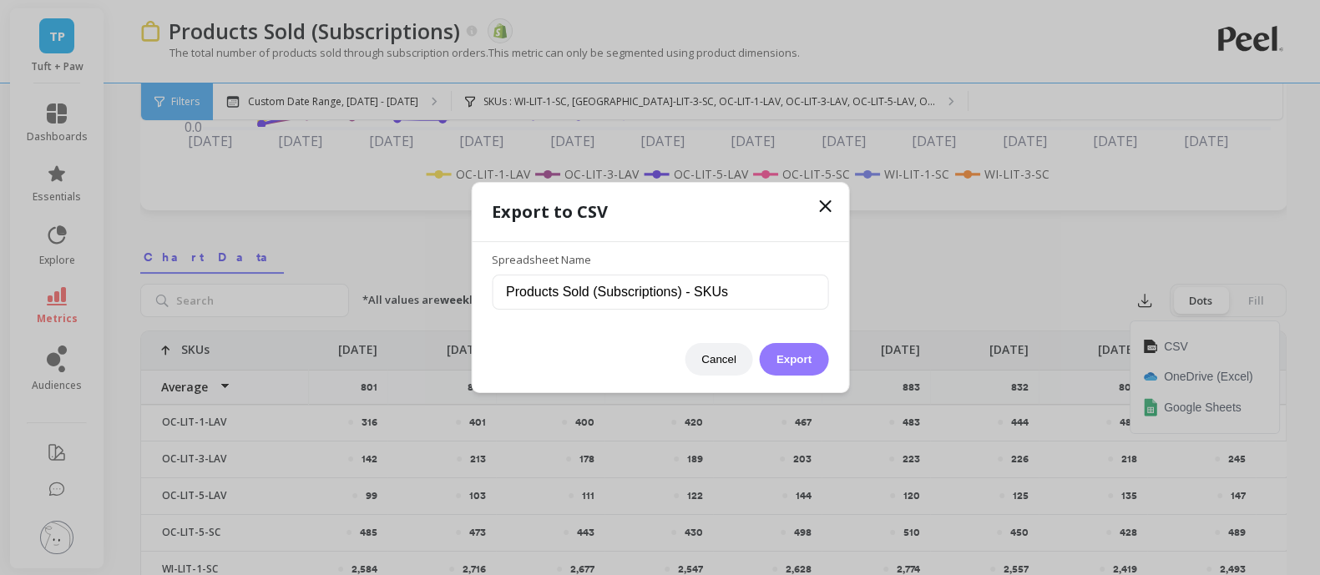
click at [818, 357] on button "Export" at bounding box center [794, 359] width 68 height 33
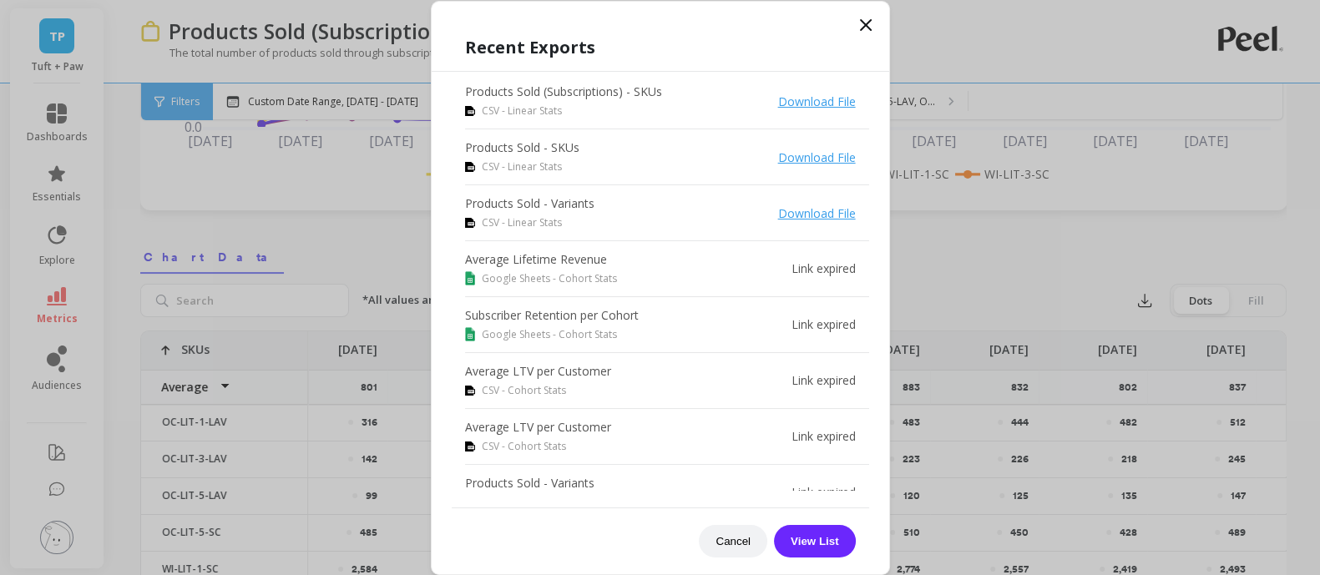
scroll to position [103, 0]
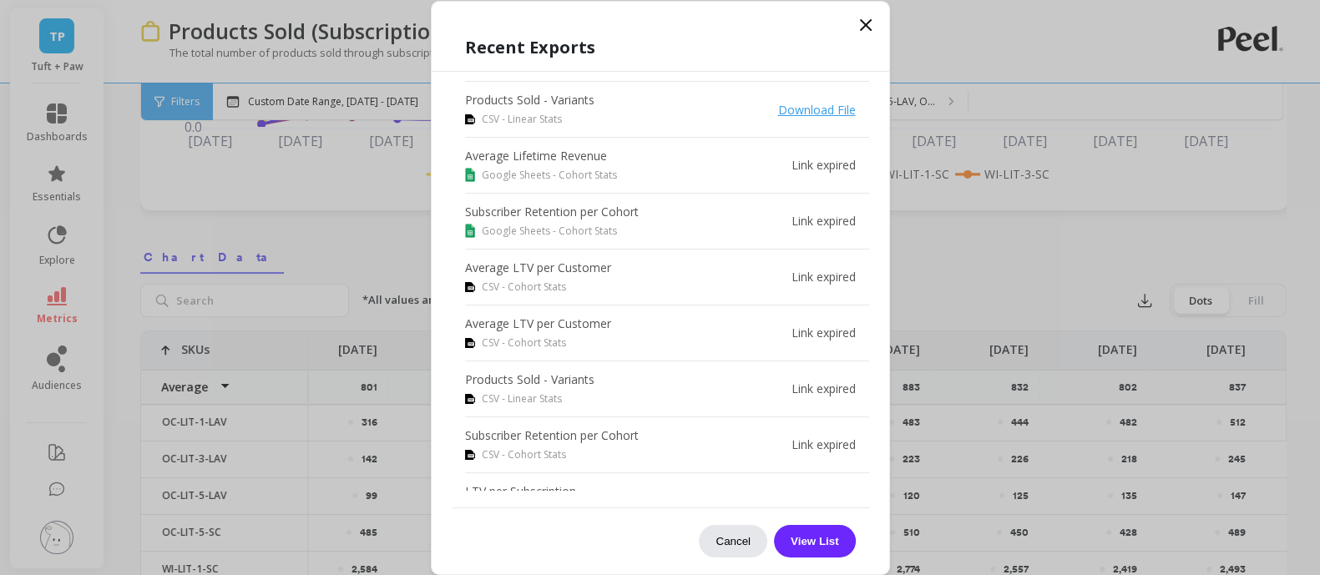
click at [735, 535] on button "Cancel" at bounding box center [733, 541] width 68 height 33
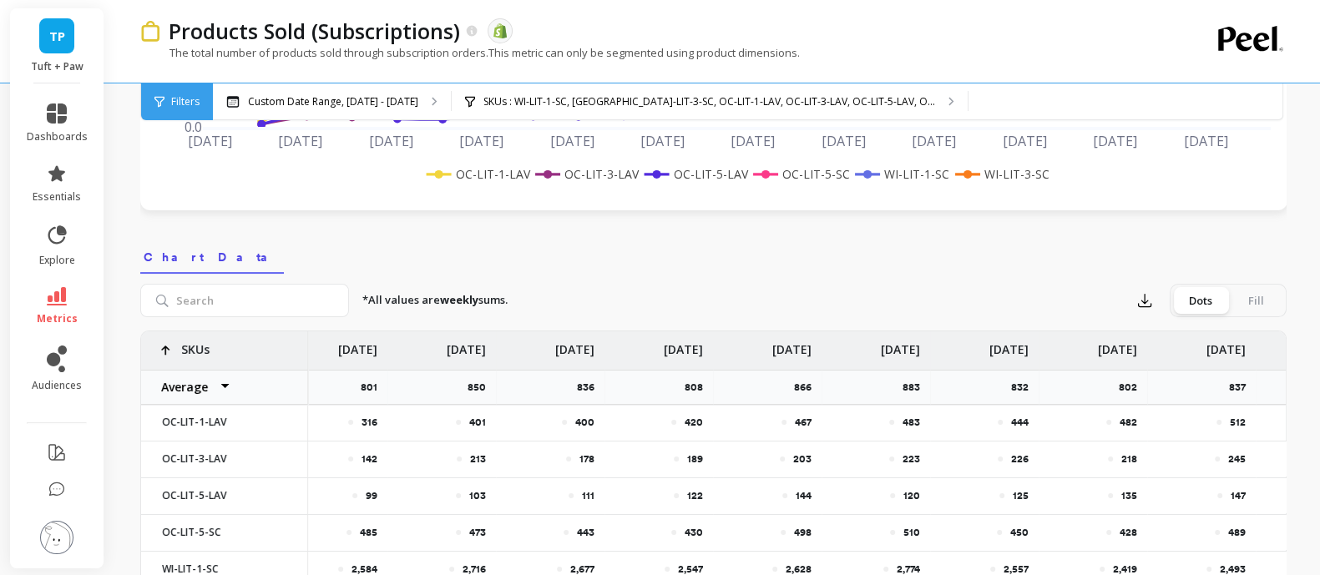
click at [185, 97] on span "Filters" at bounding box center [185, 101] width 28 height 13
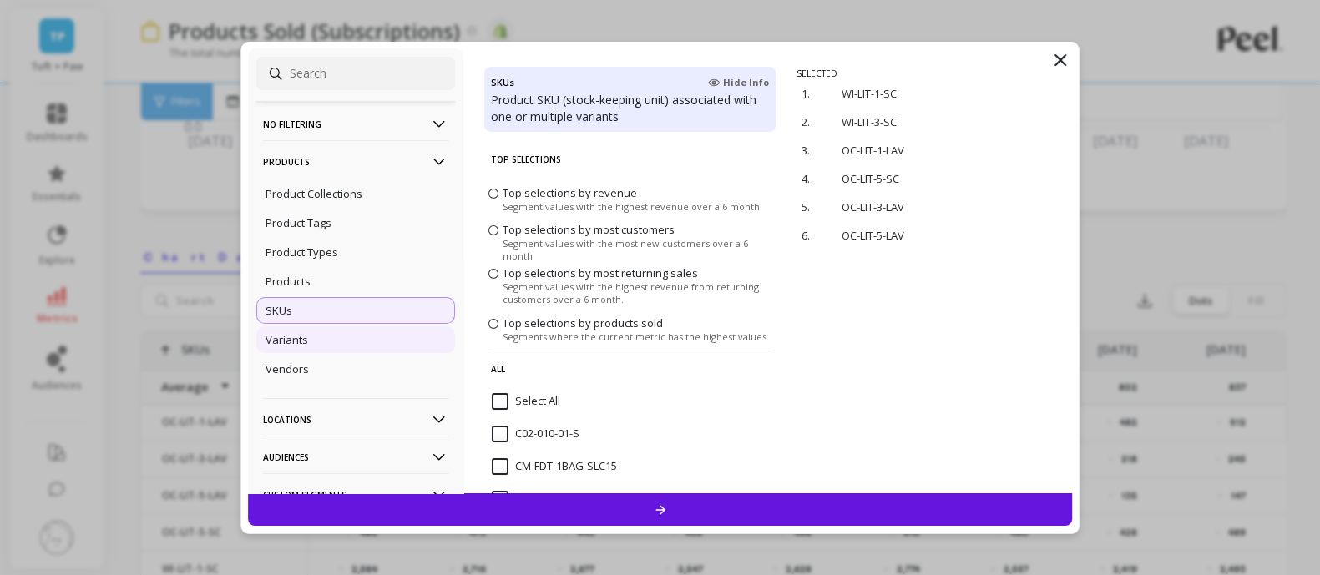
click at [345, 341] on div "Variants" at bounding box center [355, 339] width 199 height 27
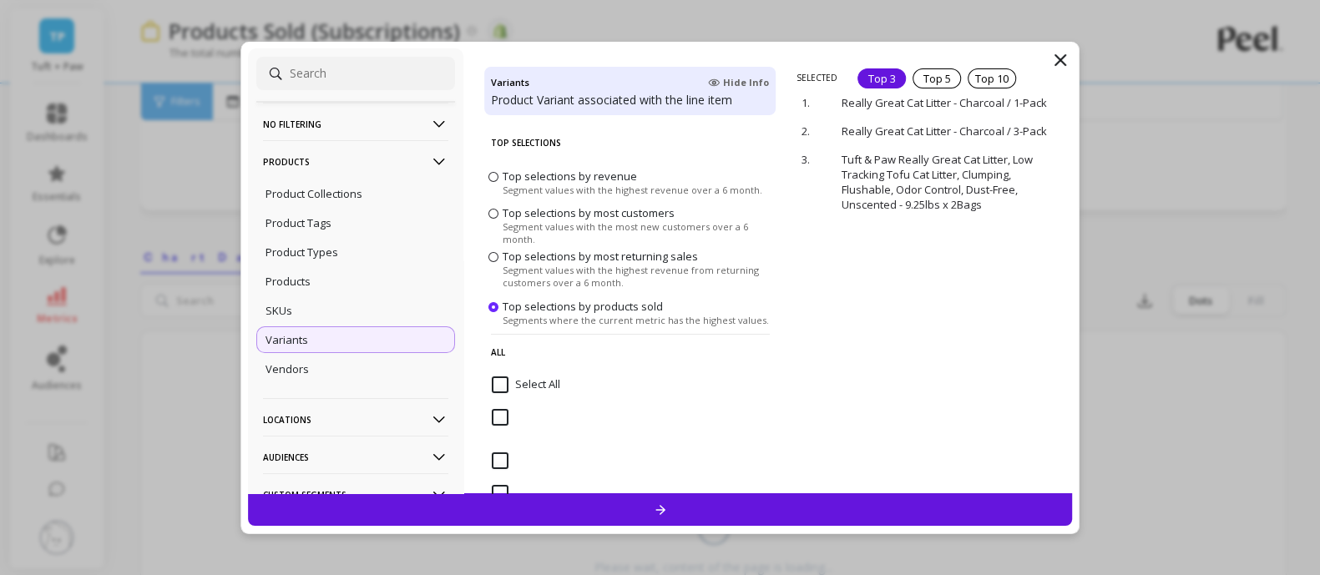
click at [1065, 56] on icon at bounding box center [1060, 60] width 20 height 20
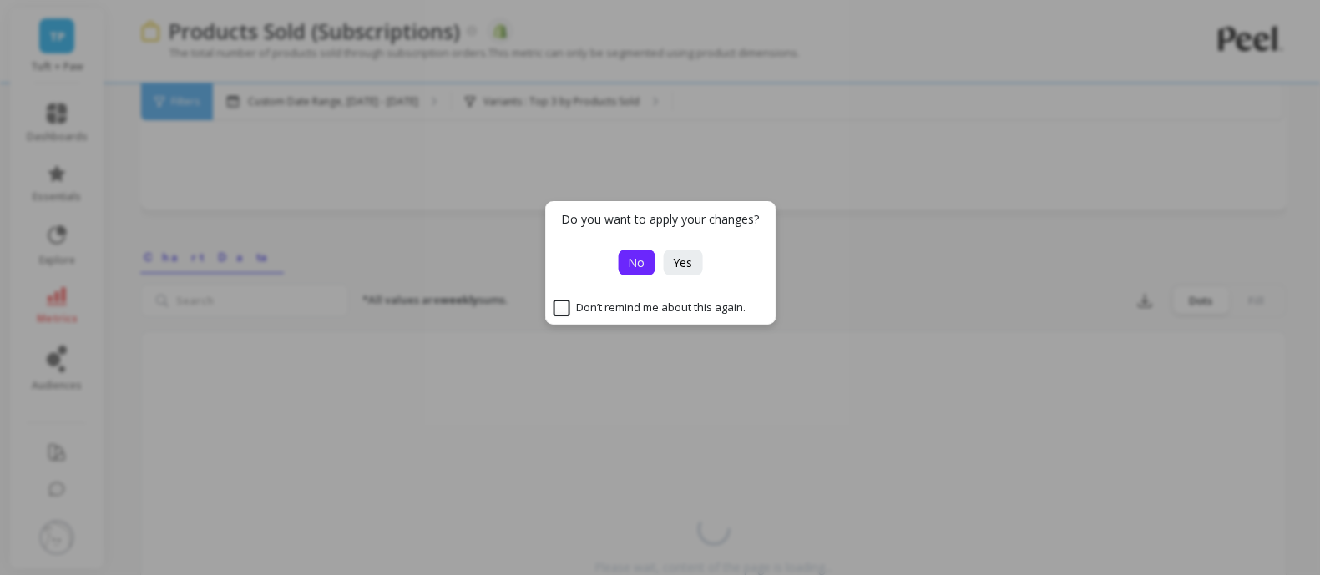
click at [629, 255] on span "No" at bounding box center [636, 263] width 17 height 16
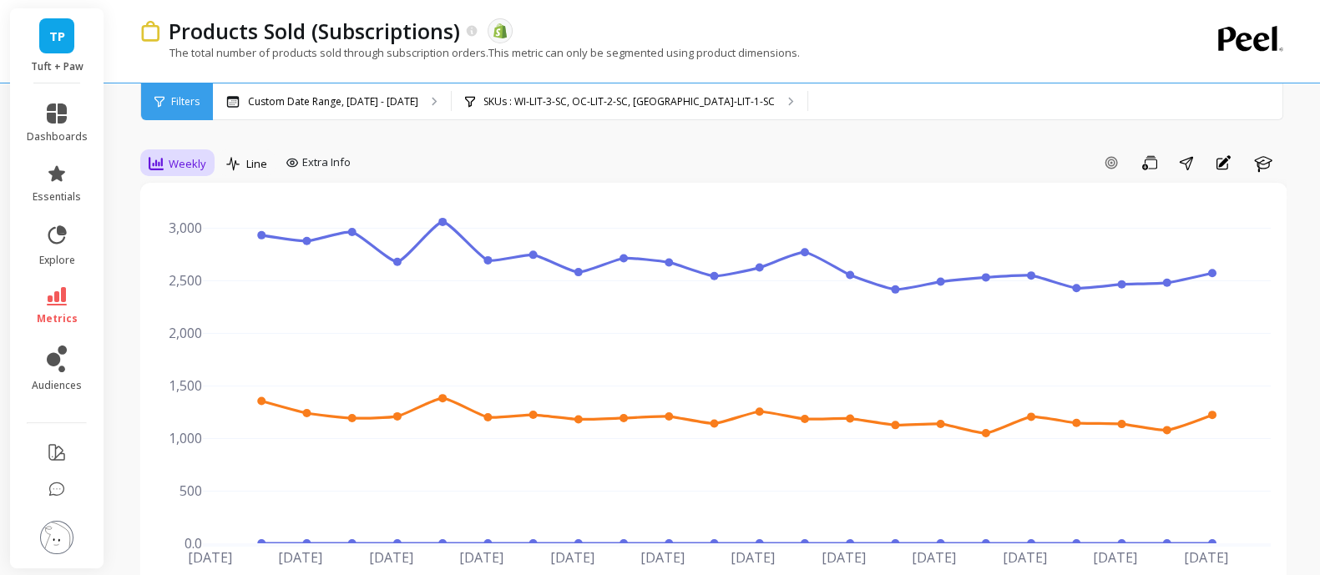
click at [199, 158] on span "Weekly" at bounding box center [188, 164] width 38 height 16
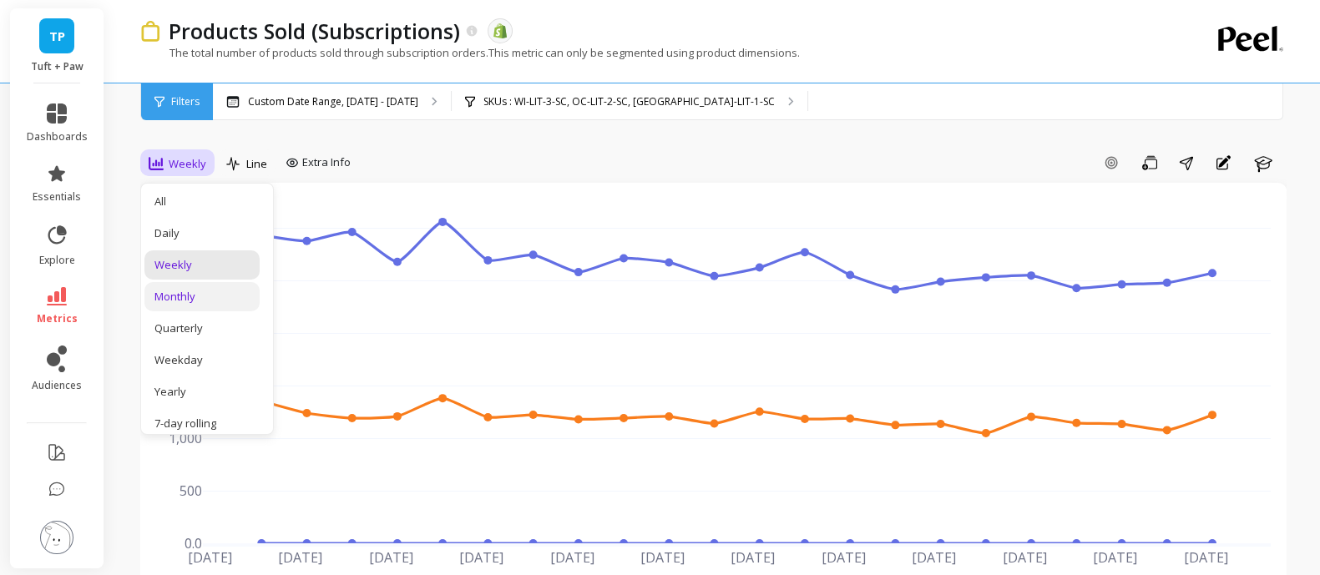
click at [211, 290] on div "Monthly" at bounding box center [201, 297] width 95 height 16
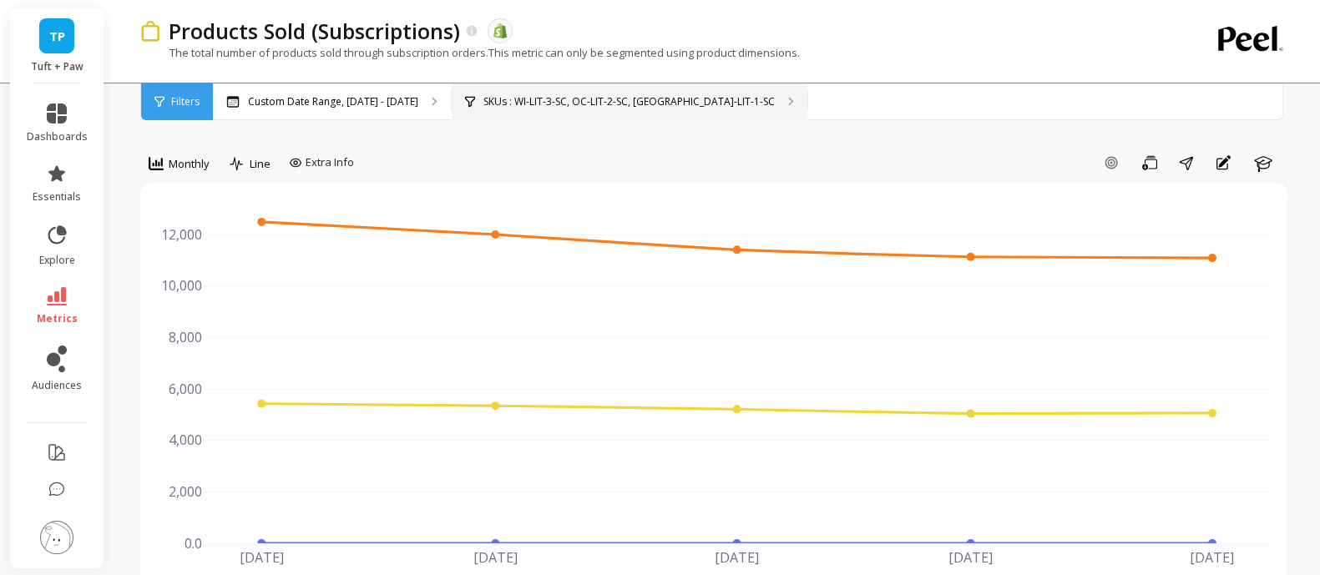
click at [649, 99] on p "SKUs : WI-LIT-3-SC, OC-LIT-2-SC, [GEOGRAPHIC_DATA]-LIT-1-SC" at bounding box center [628, 101] width 291 height 13
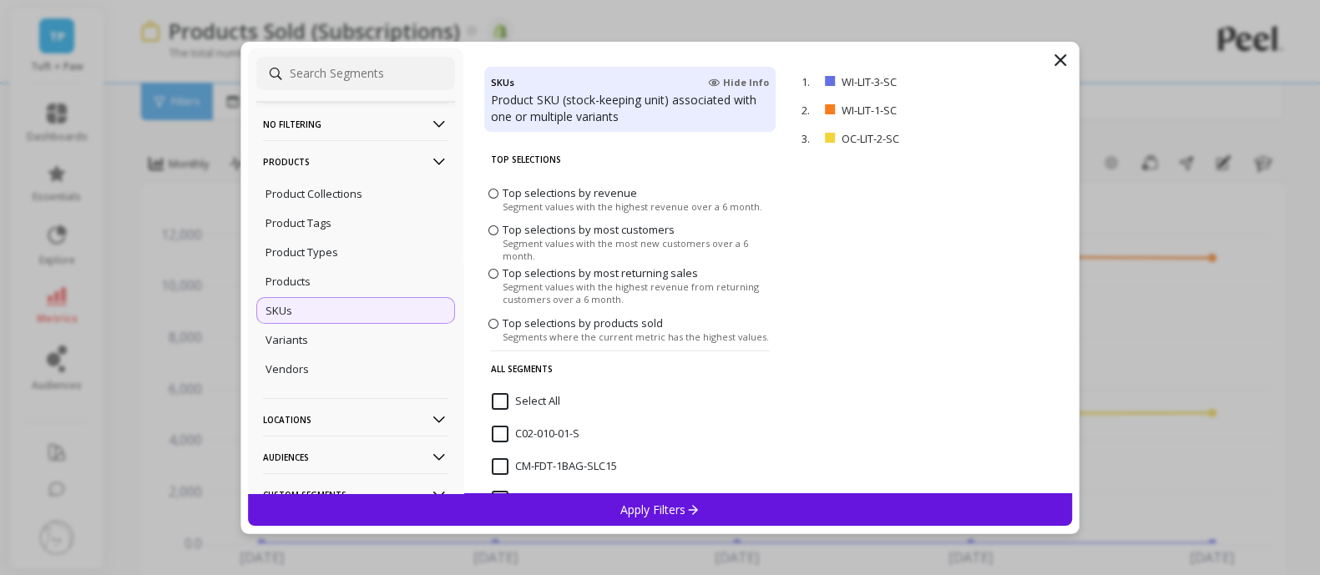
click at [362, 315] on div "SKUs" at bounding box center [355, 310] width 199 height 27
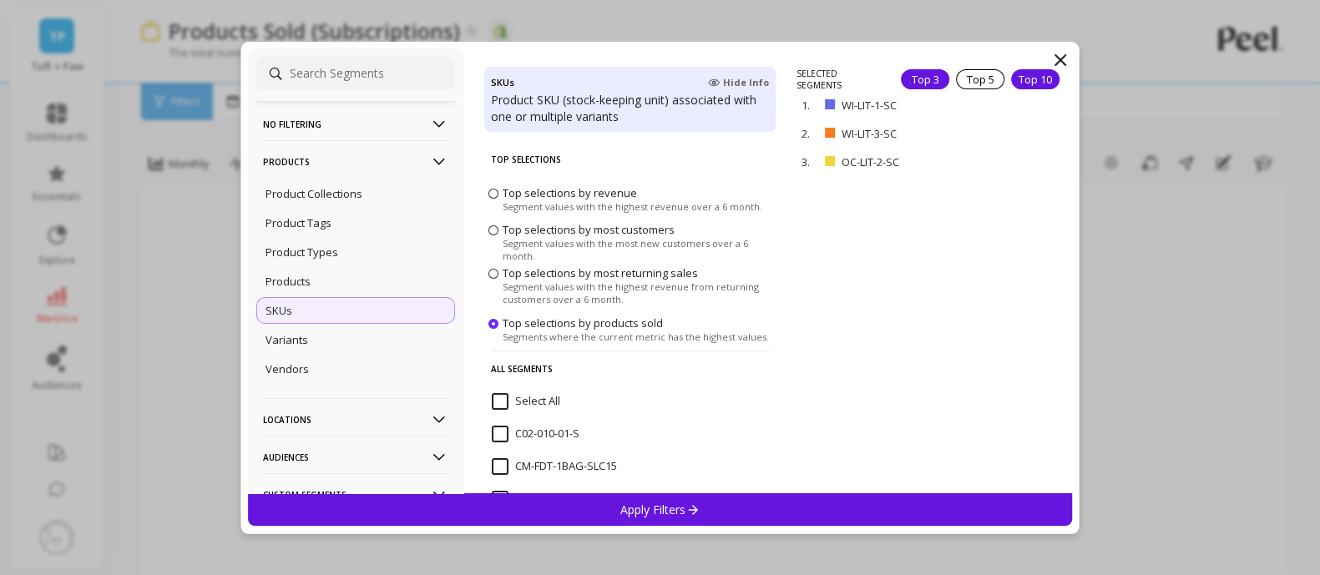
click at [1028, 84] on div "Top 10" at bounding box center [1035, 79] width 48 height 20
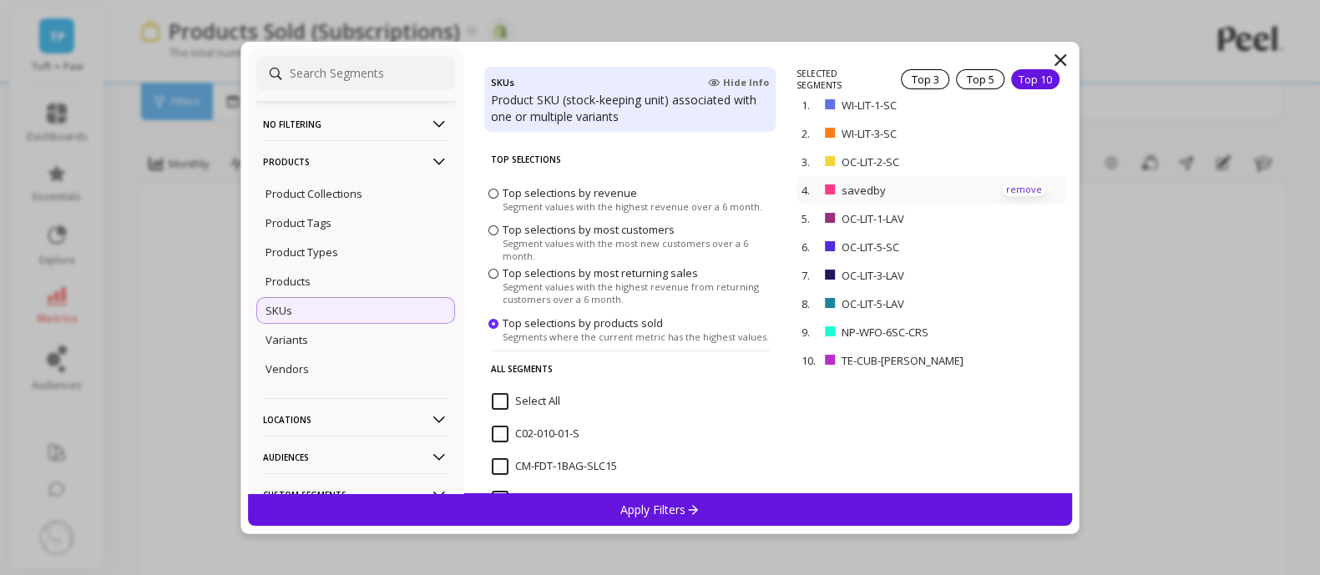
click at [1013, 192] on p "remove" at bounding box center [1023, 190] width 43 height 13
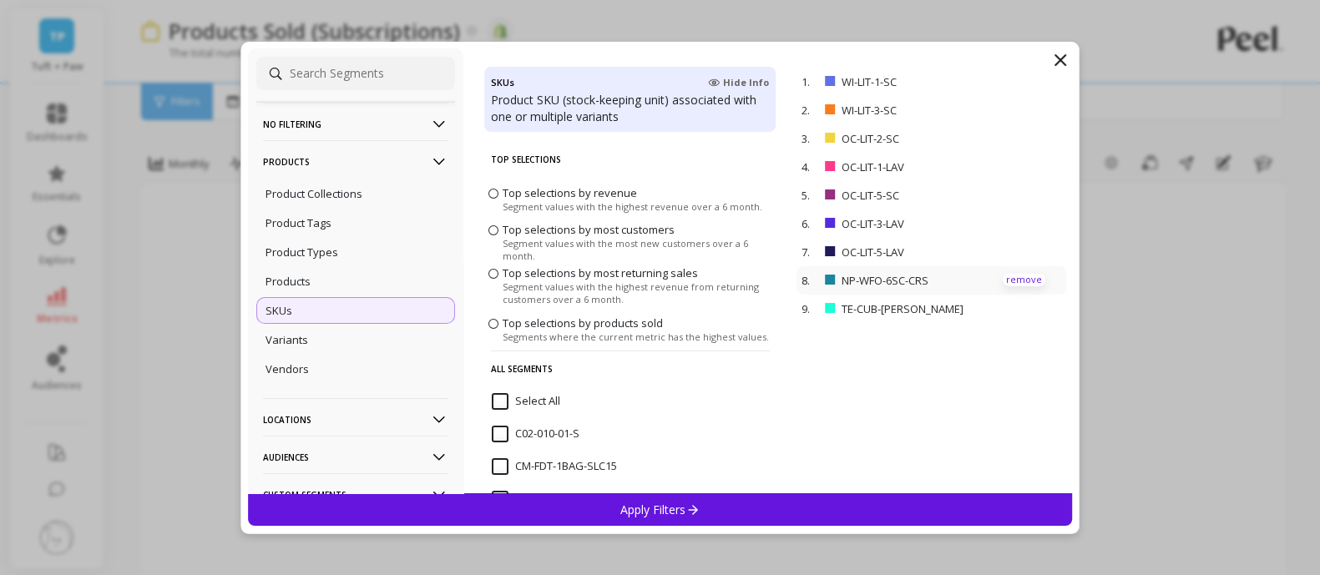
click at [1017, 281] on p "remove" at bounding box center [1023, 280] width 43 height 13
click at [1007, 282] on p "remove" at bounding box center [1023, 280] width 43 height 13
click at [1005, 132] on p "remove" at bounding box center [1023, 138] width 43 height 13
click at [808, 511] on div "Apply Filters" at bounding box center [660, 509] width 825 height 33
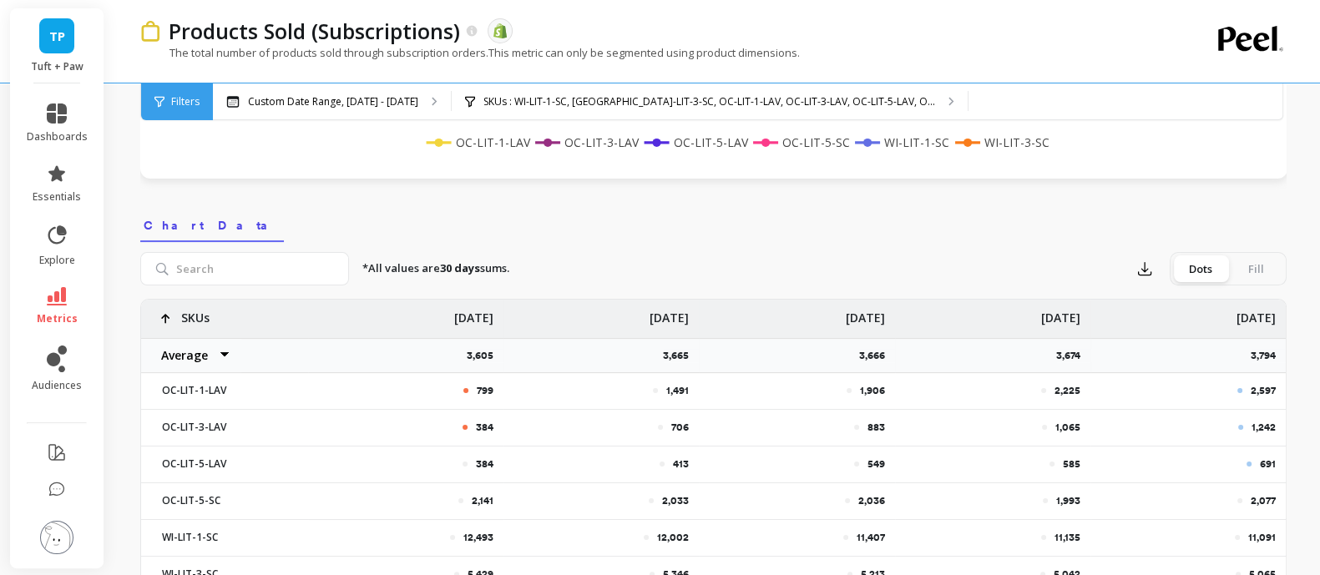
scroll to position [416, 0]
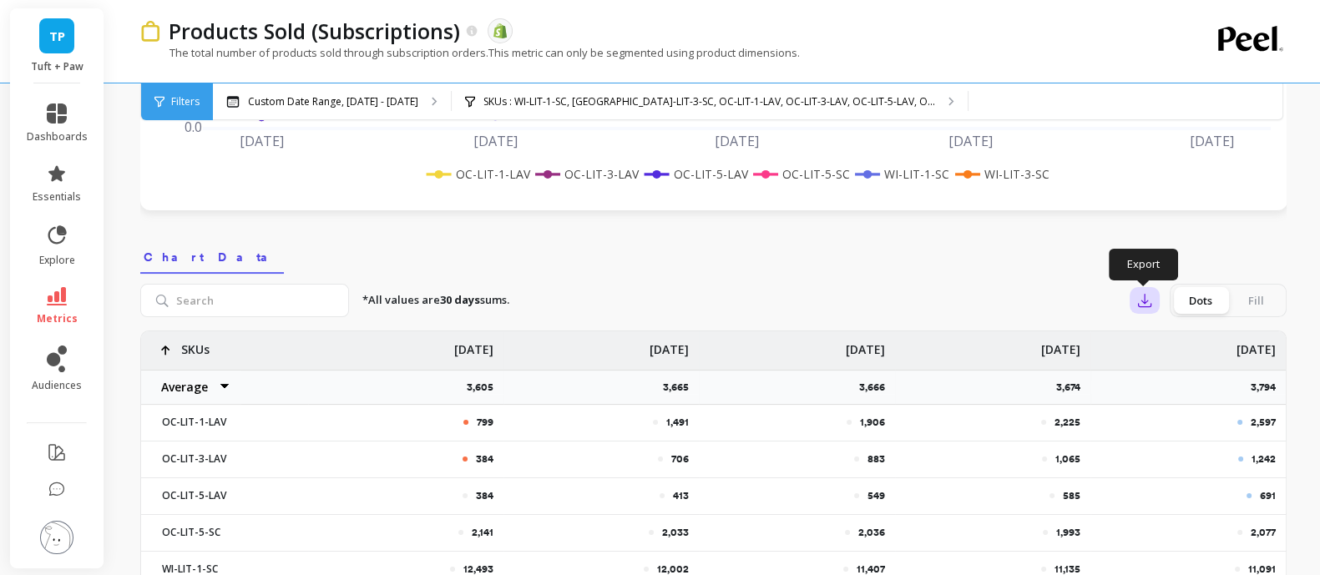
click at [1138, 292] on icon "button" at bounding box center [1144, 300] width 17 height 17
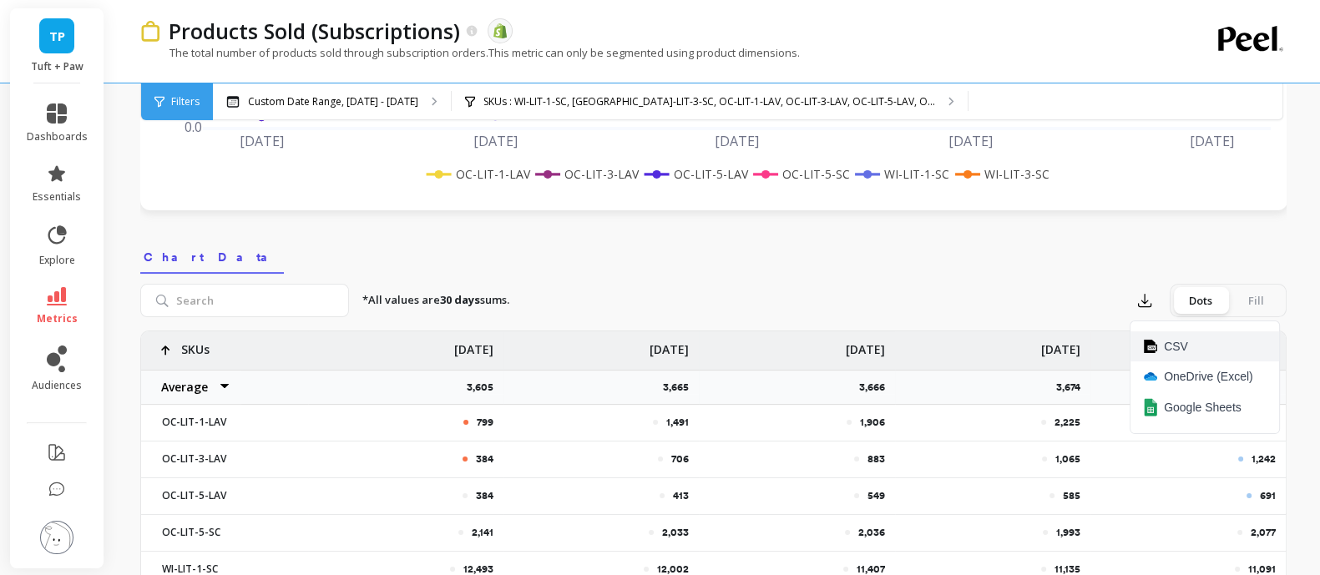
click at [1164, 348] on span "CSV" at bounding box center [1176, 346] width 24 height 17
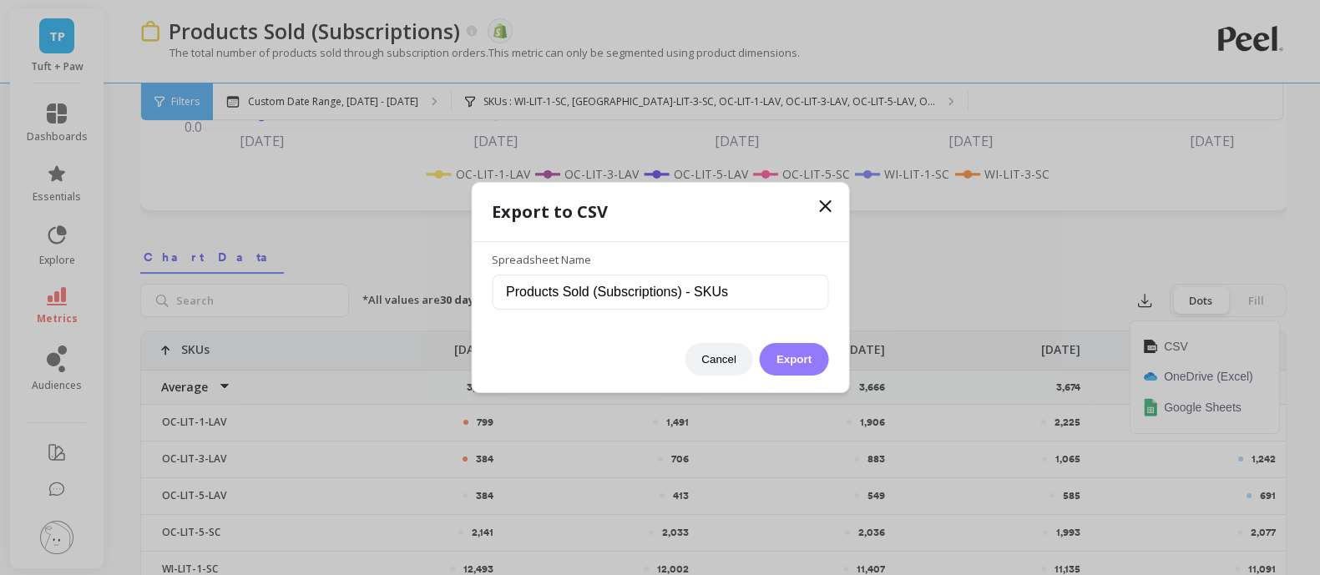
click at [797, 359] on button "Export" at bounding box center [794, 359] width 68 height 33
